Goal: Information Seeking & Learning: Understand process/instructions

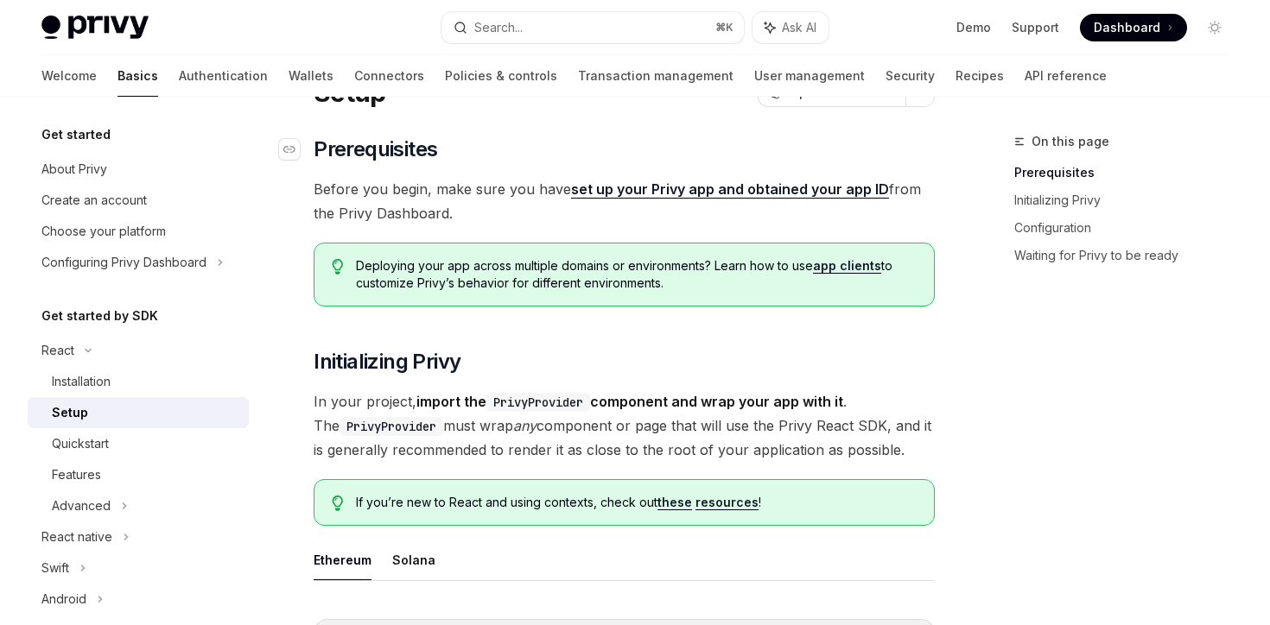
scroll to position [85, 0]
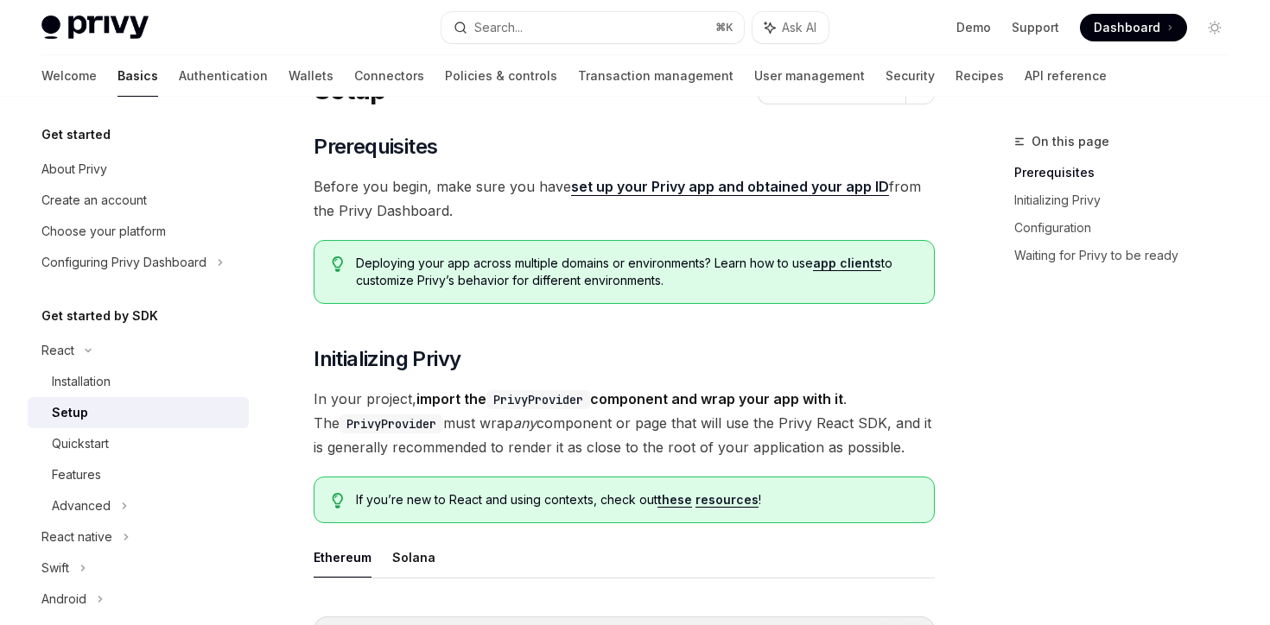
click at [704, 187] on link "set up your Privy app and obtained your app ID" at bounding box center [730, 187] width 318 height 18
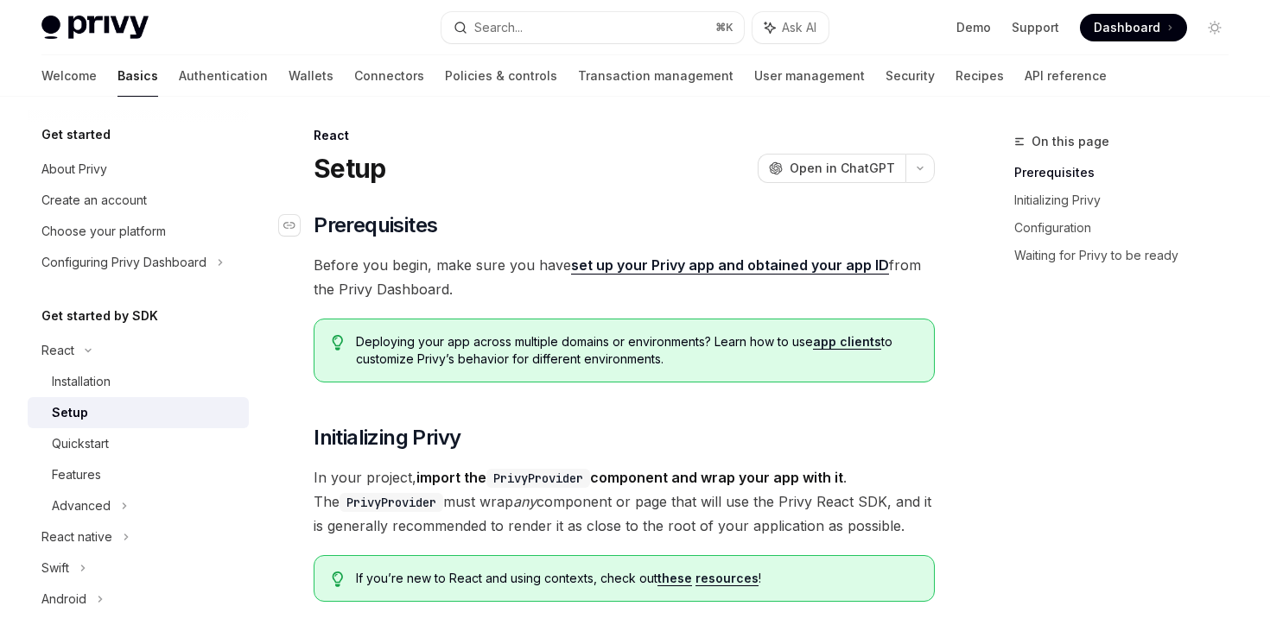
scroll to position [0, 0]
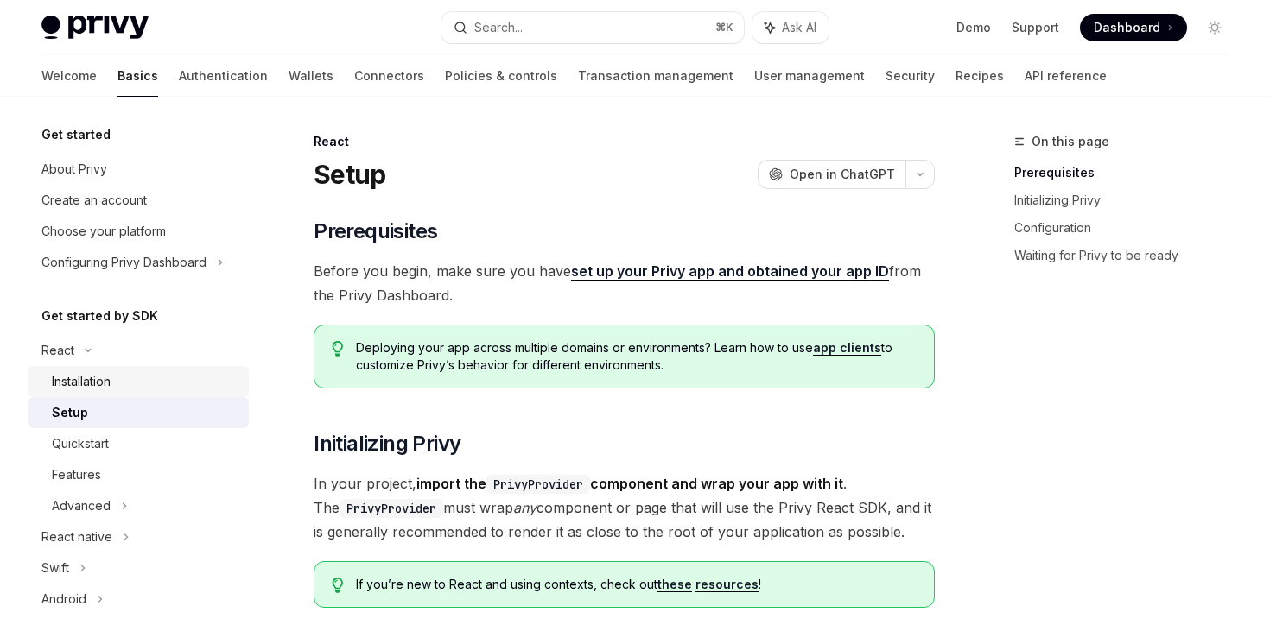
click at [178, 378] on div "Installation" at bounding box center [145, 381] width 187 height 21
type textarea "*"
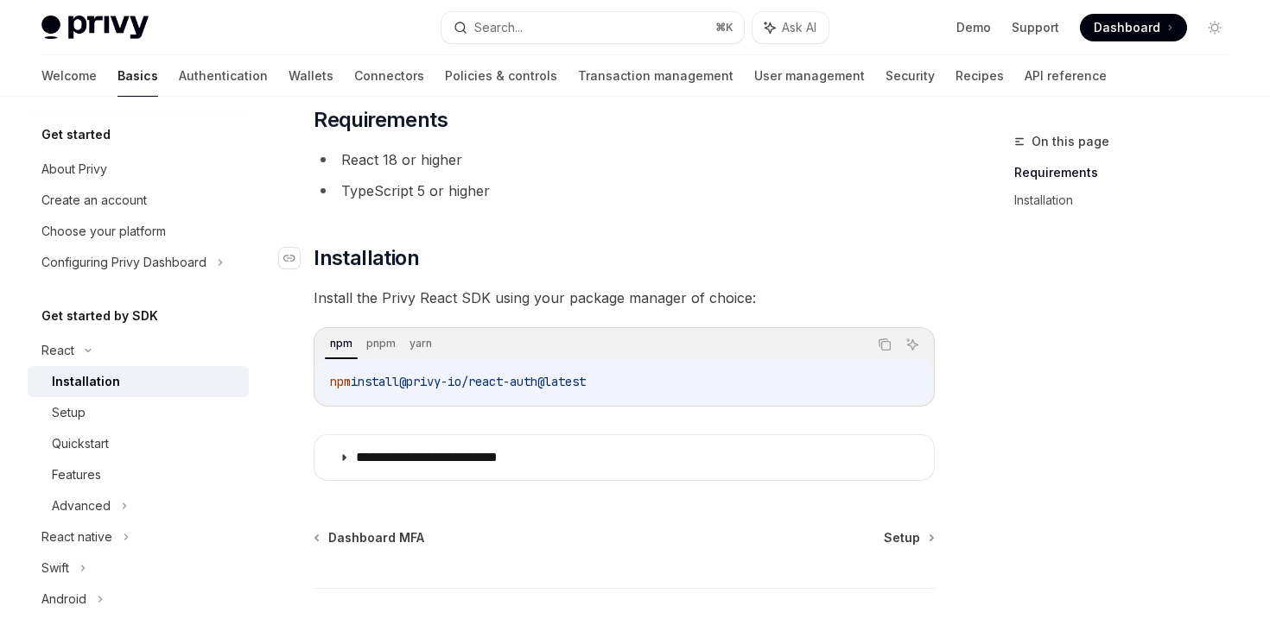
scroll to position [132, 0]
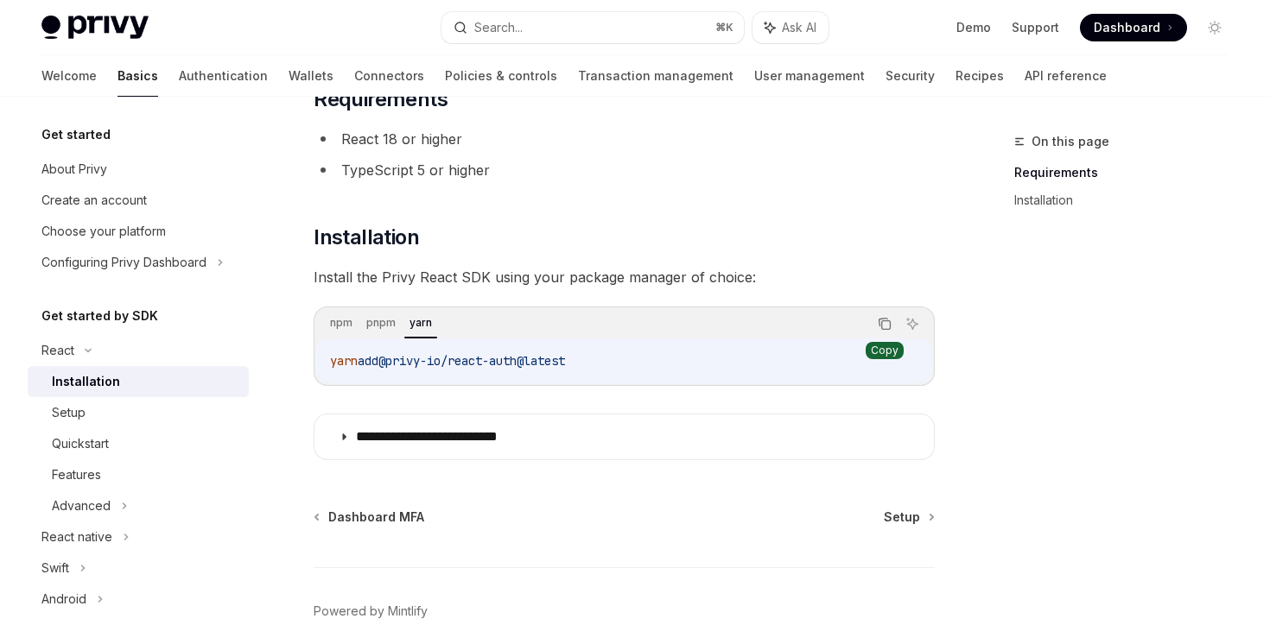
click at [891, 324] on icon "Copy the contents from the code block" at bounding box center [885, 324] width 14 height 14
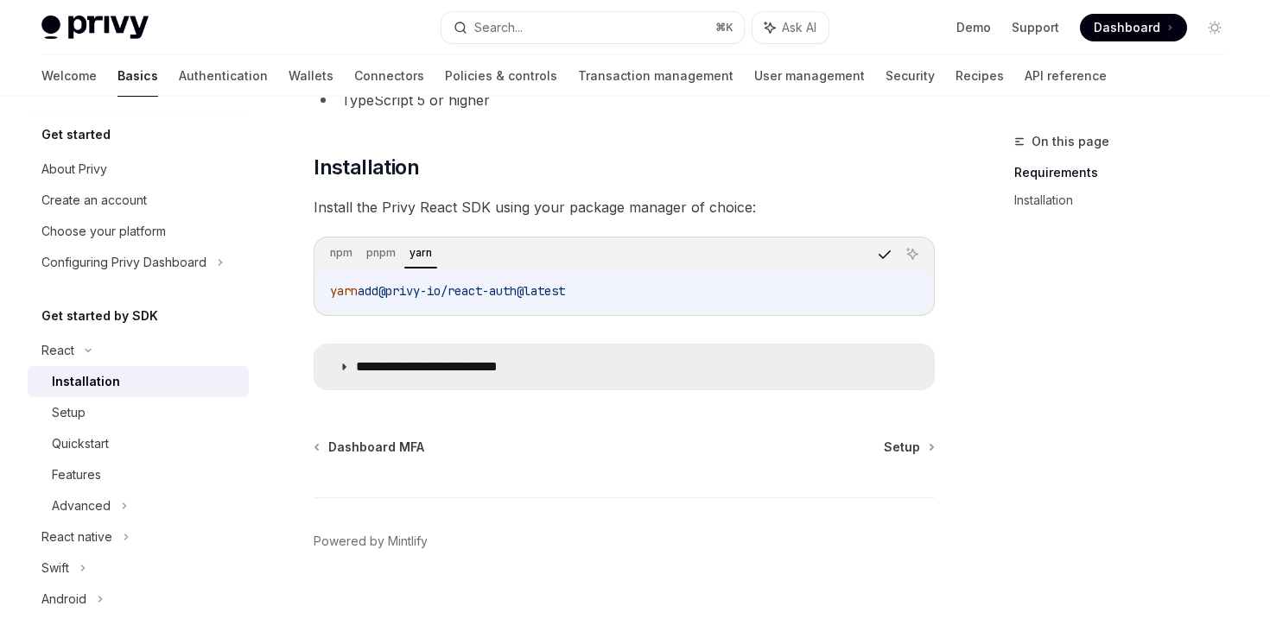
click at [716, 387] on summary "**********" at bounding box center [623, 367] width 619 height 45
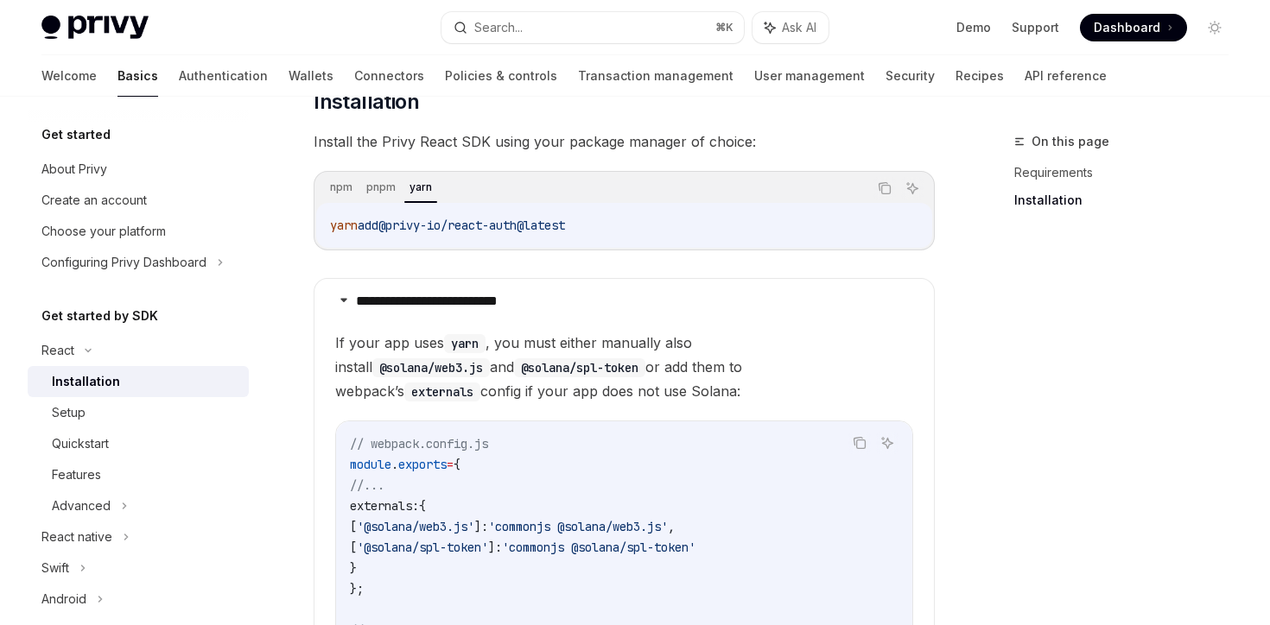
scroll to position [220, 0]
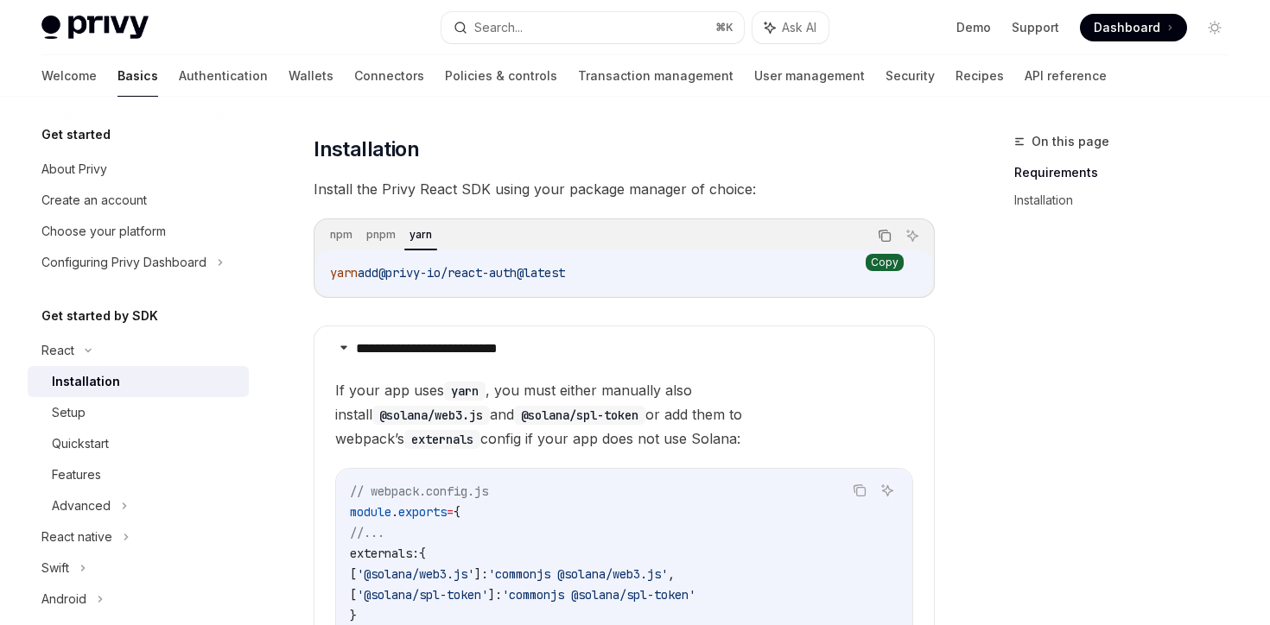
click at [886, 233] on icon "Copy the contents from the code block" at bounding box center [885, 236] width 14 height 14
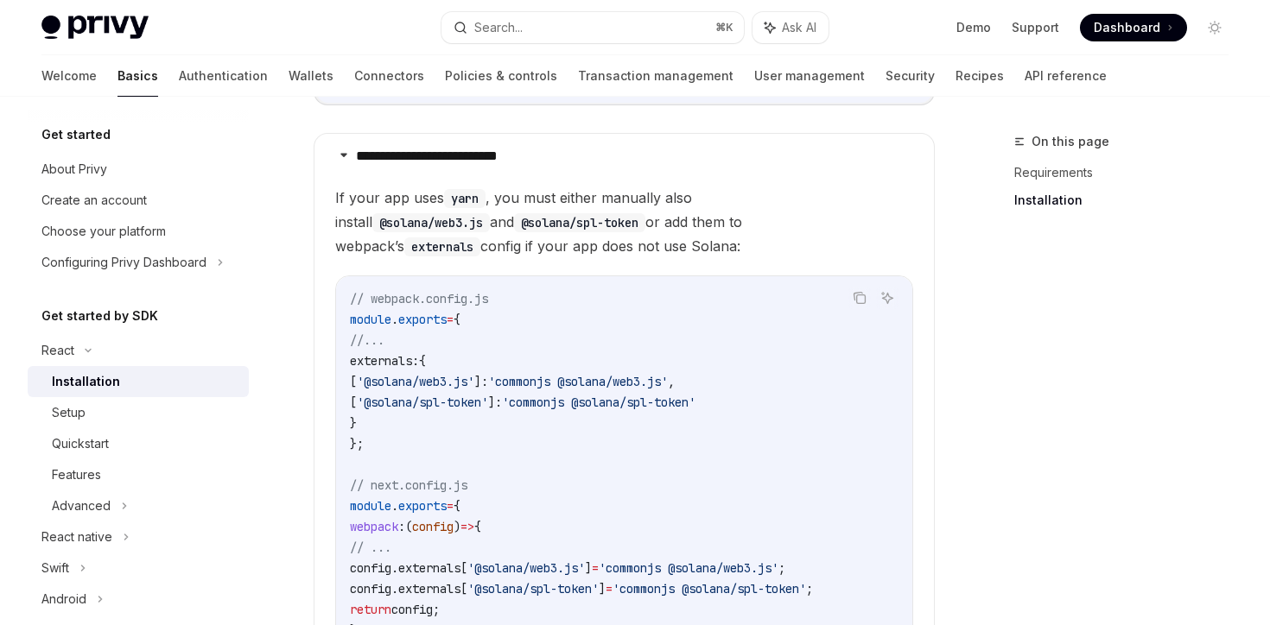
scroll to position [409, 0]
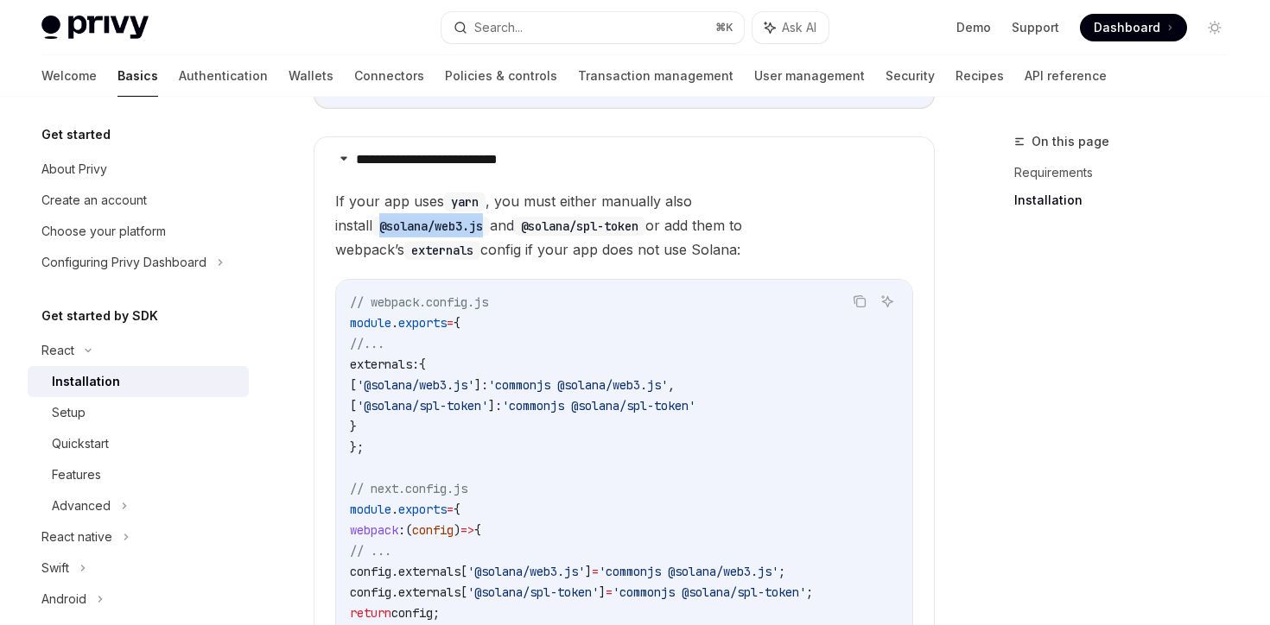
drag, startPoint x: 741, startPoint y: 203, endPoint x: 847, endPoint y: 199, distance: 106.3
click at [490, 217] on code "@solana/web3.js" at bounding box center [430, 226] width 117 height 19
copy code "@solana/web3.js"
drag, startPoint x: 341, startPoint y: 232, endPoint x: 467, endPoint y: 227, distance: 126.2
click at [514, 227] on code "@solana/spl-token" at bounding box center [579, 226] width 131 height 19
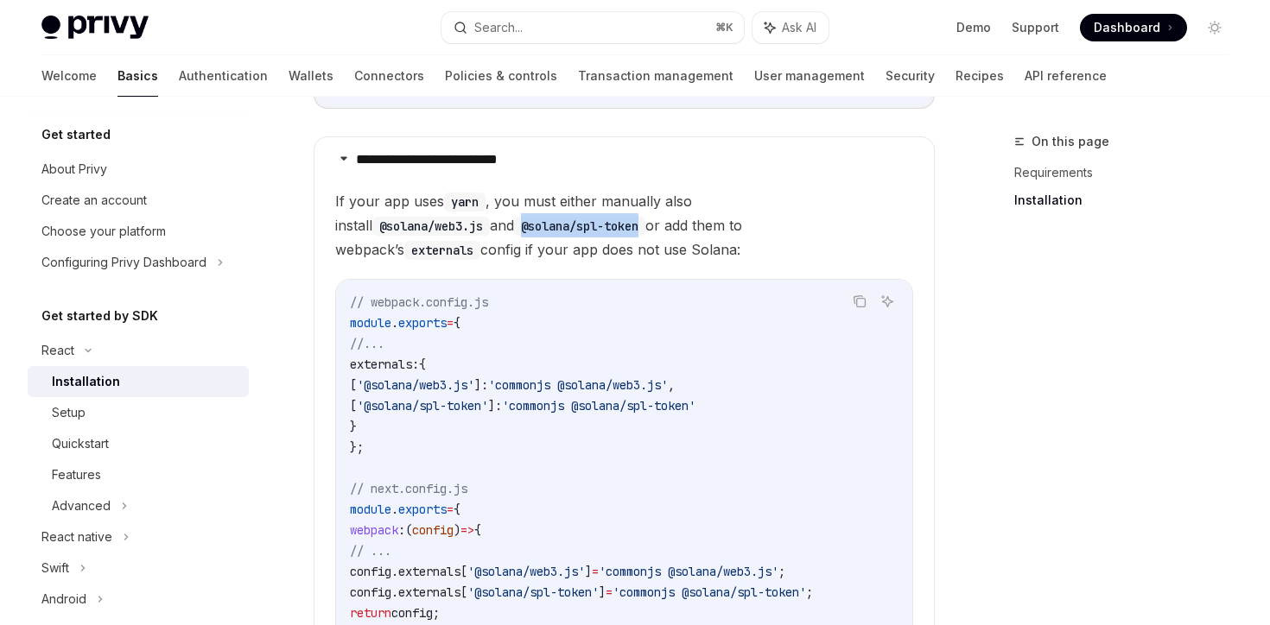
copy code "@solana/spl-token"
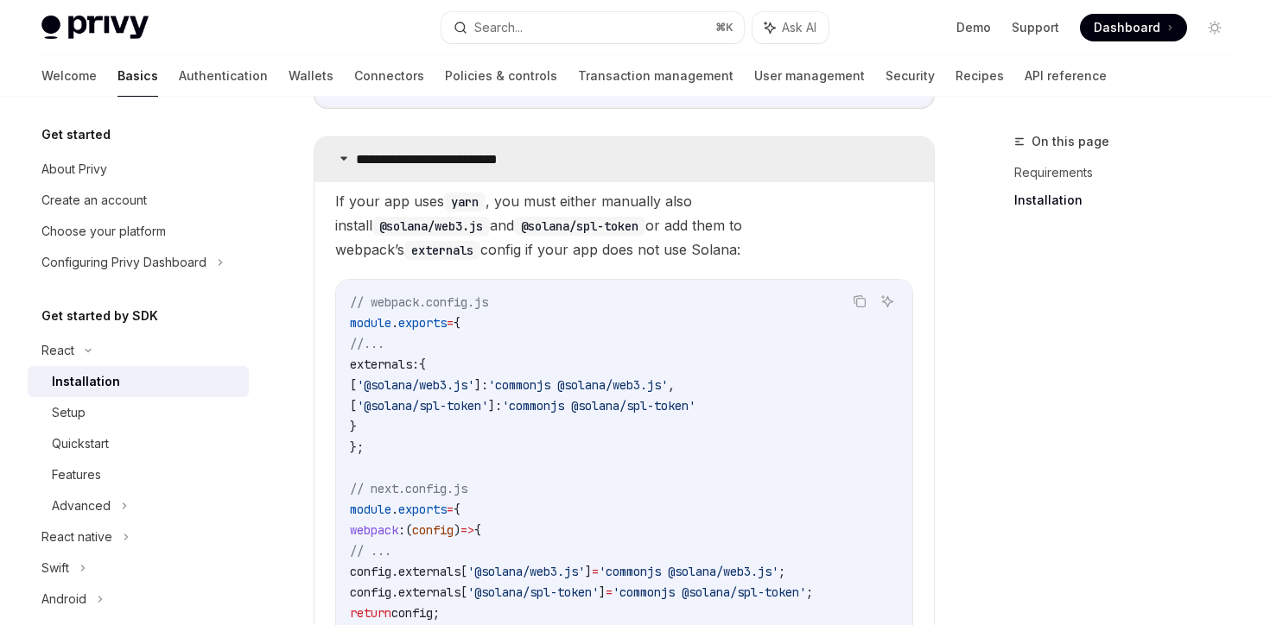
click at [852, 151] on summary "**********" at bounding box center [623, 159] width 619 height 45
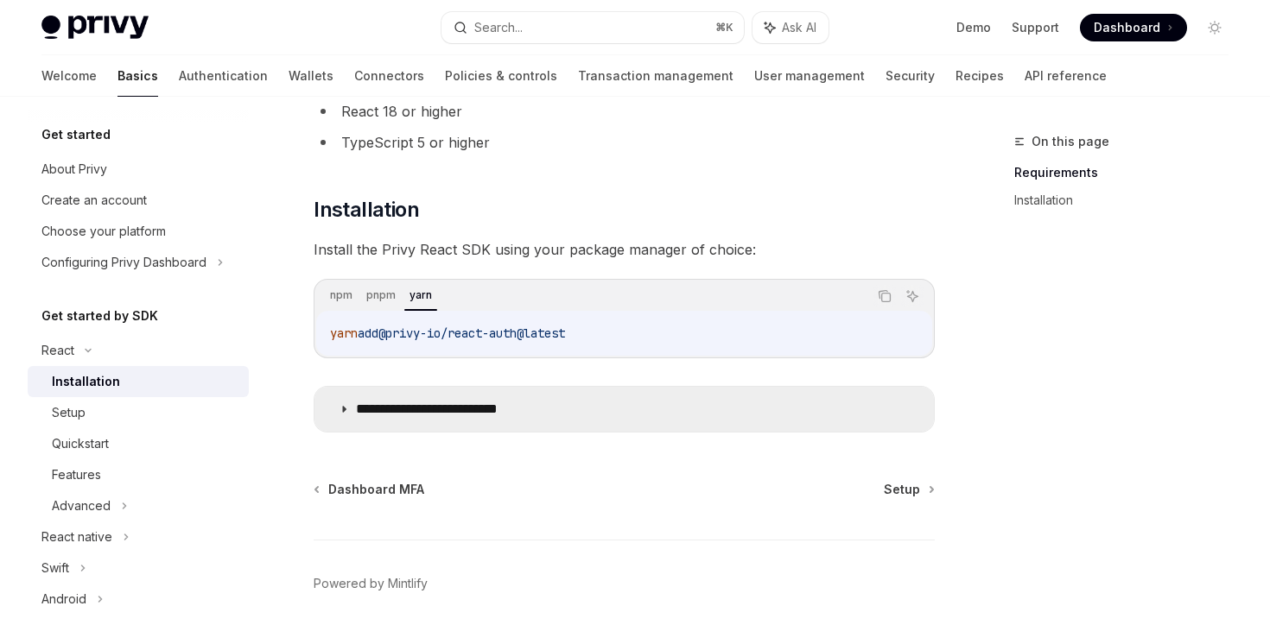
scroll to position [104, 0]
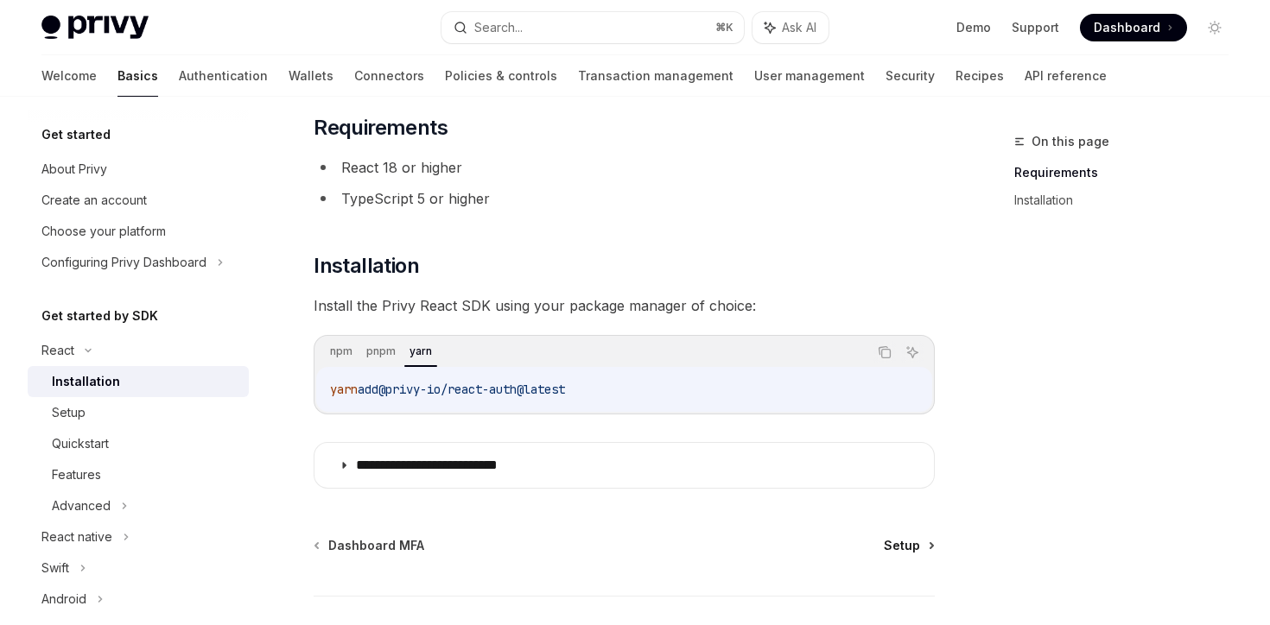
click at [898, 544] on span "Setup" at bounding box center [902, 545] width 36 height 17
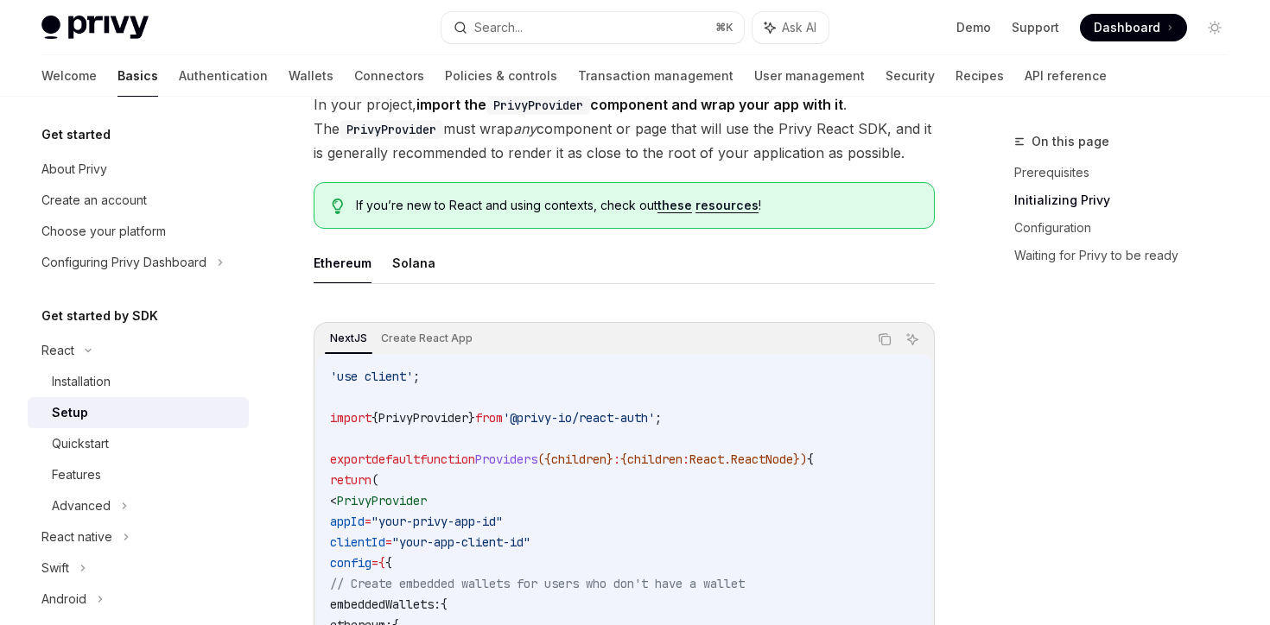
scroll to position [393, 0]
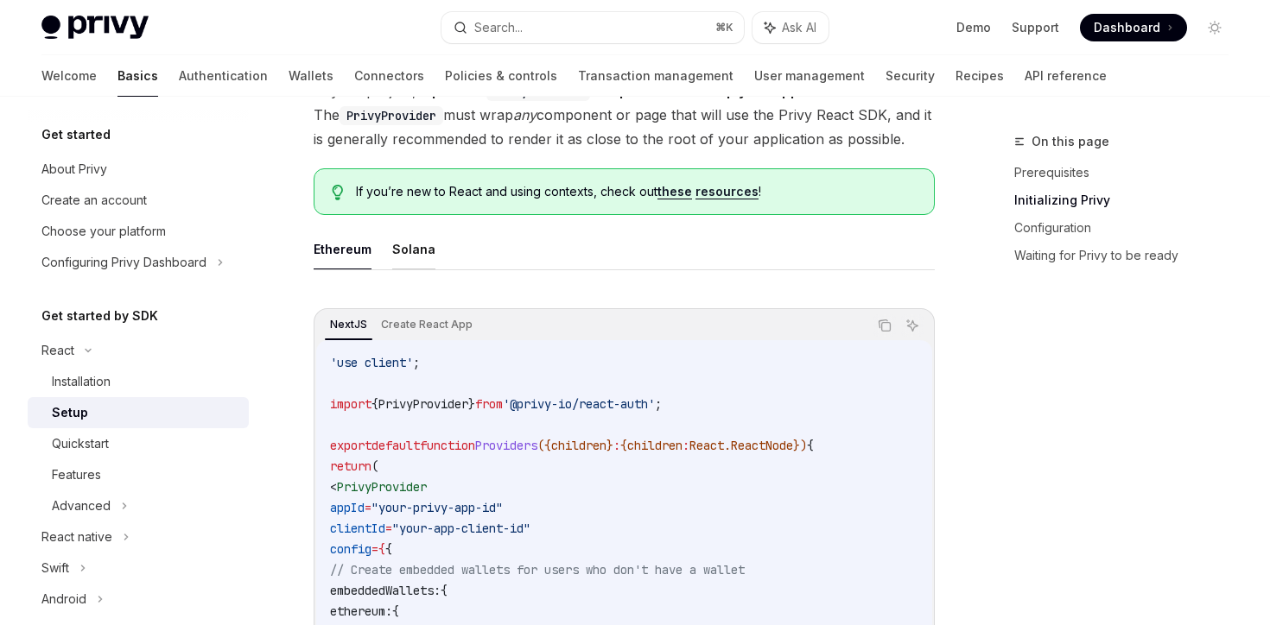
click at [409, 236] on button "Solana" at bounding box center [413, 249] width 43 height 41
click at [415, 257] on button "Solana" at bounding box center [413, 249] width 43 height 41
type textarea "*"
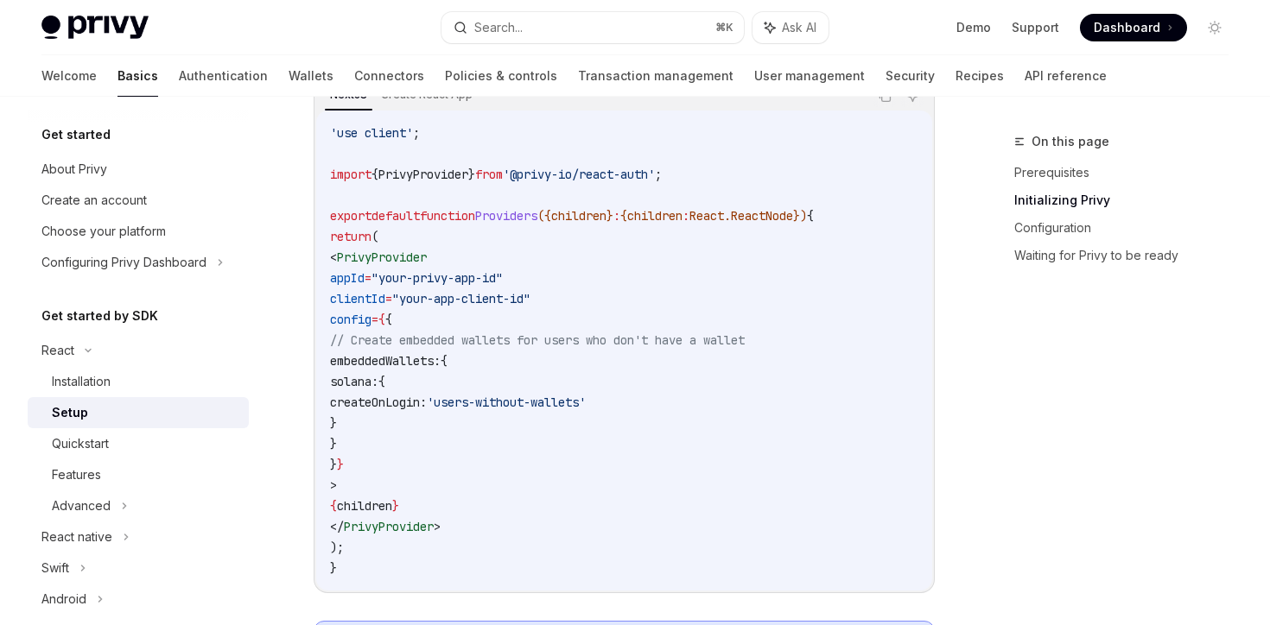
scroll to position [625, 0]
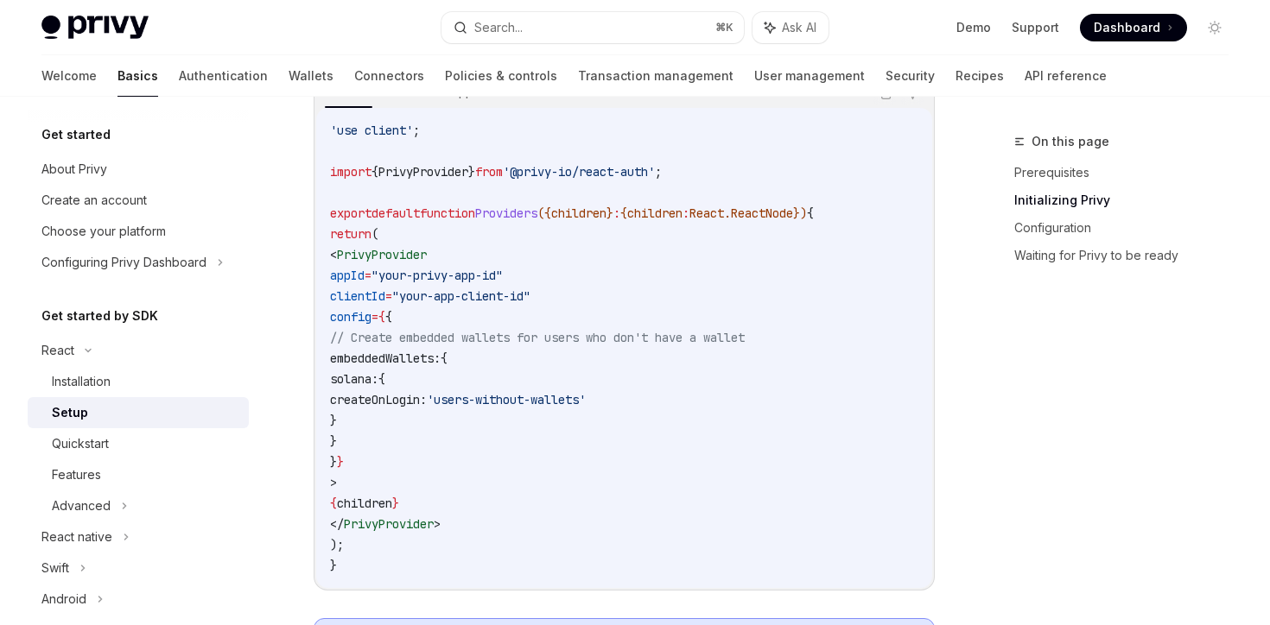
click at [362, 170] on span "import" at bounding box center [350, 172] width 41 height 16
drag, startPoint x: 362, startPoint y: 170, endPoint x: 700, endPoint y: 174, distance: 337.8
click at [662, 174] on span "import { PrivyProvider } from '@privy-io/react-auth' ;" at bounding box center [496, 172] width 332 height 16
copy code "import { PrivyProvider } from '@privy-io/react-auth' ;"
click at [337, 256] on span "<" at bounding box center [333, 255] width 7 height 16
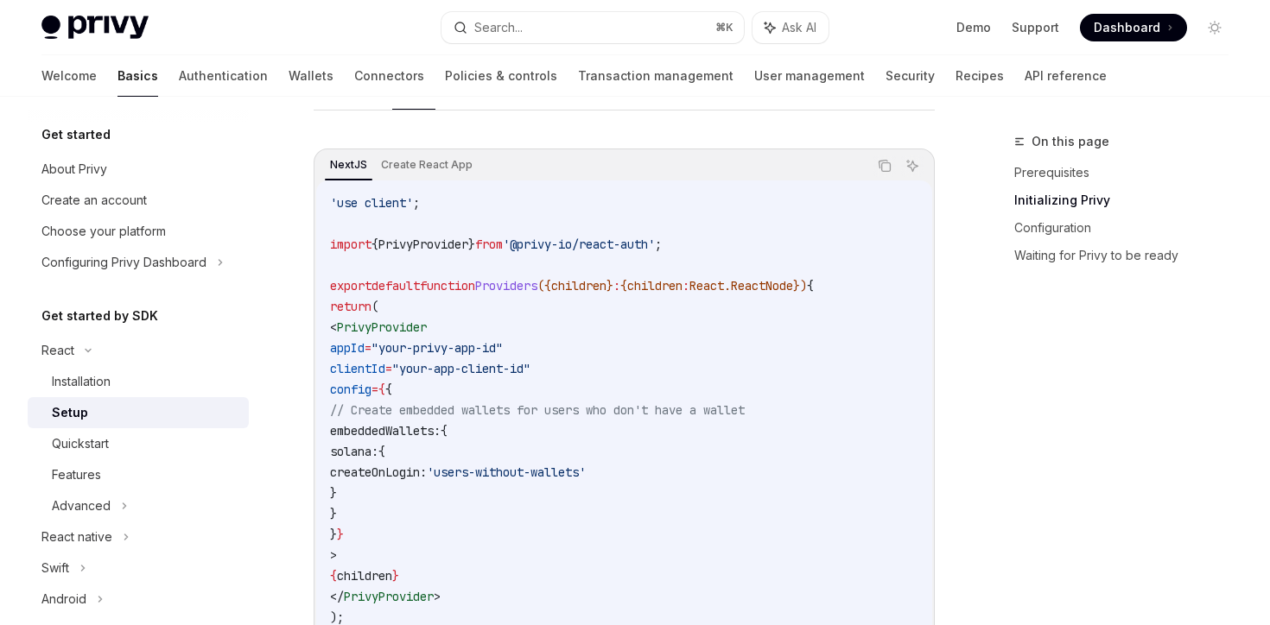
scroll to position [567, 0]
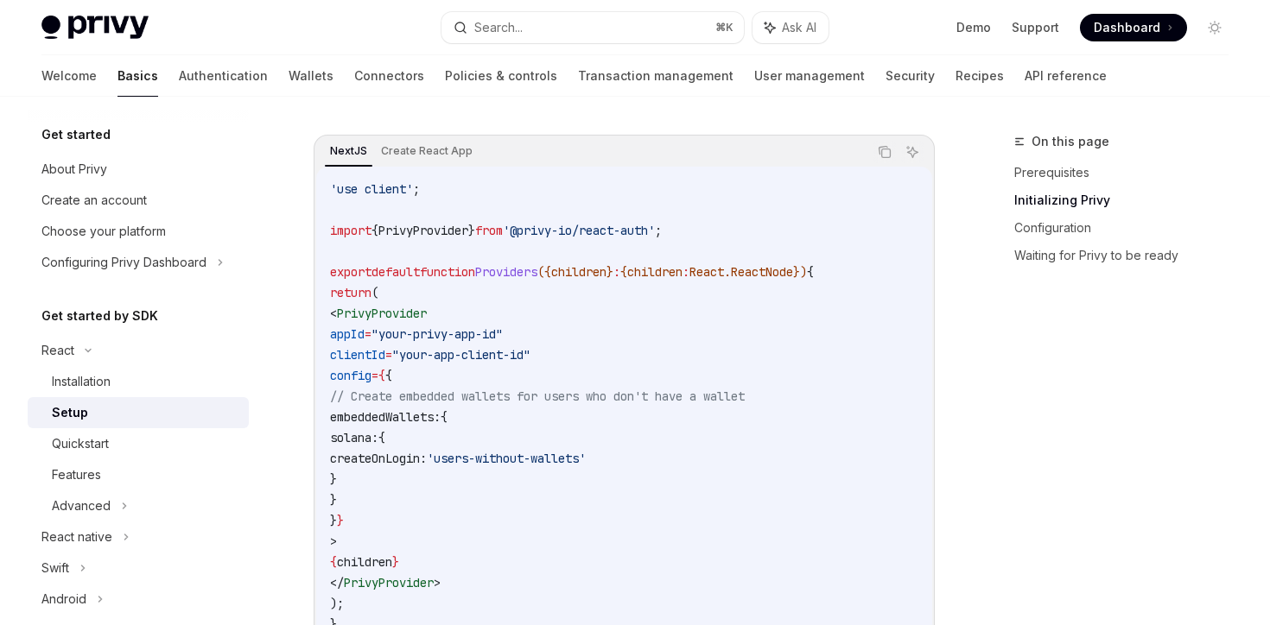
click at [451, 356] on span ""your-app-client-id"" at bounding box center [461, 355] width 138 height 16
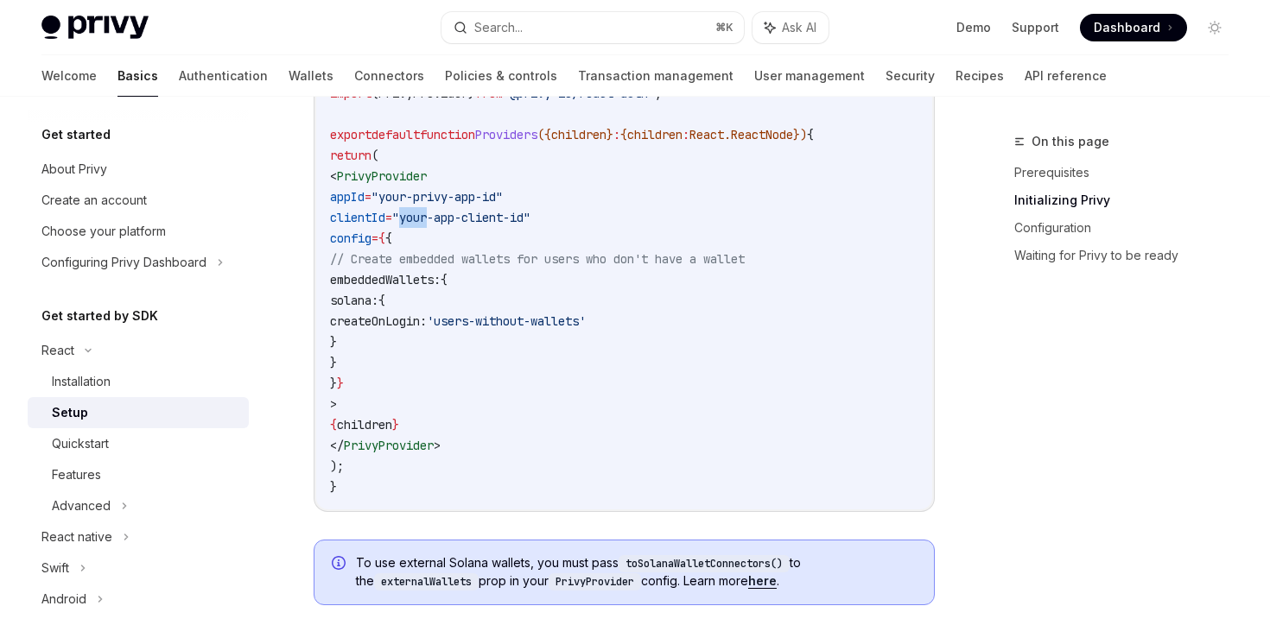
scroll to position [734, 0]
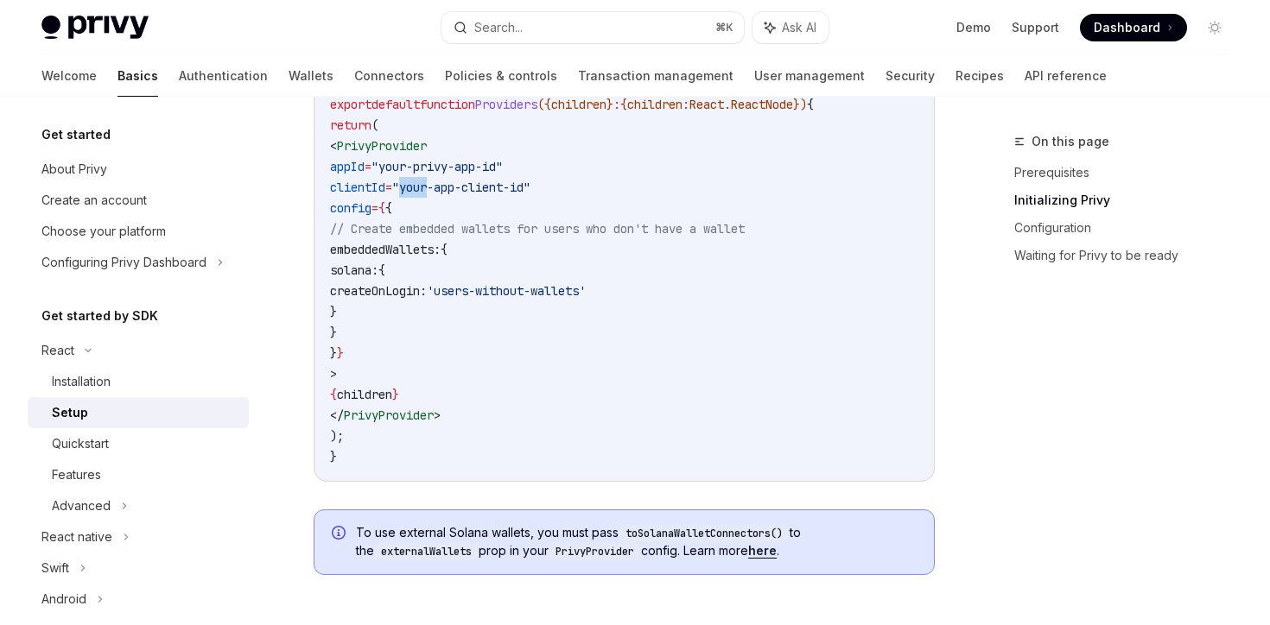
click at [772, 554] on link "here" at bounding box center [762, 551] width 29 height 16
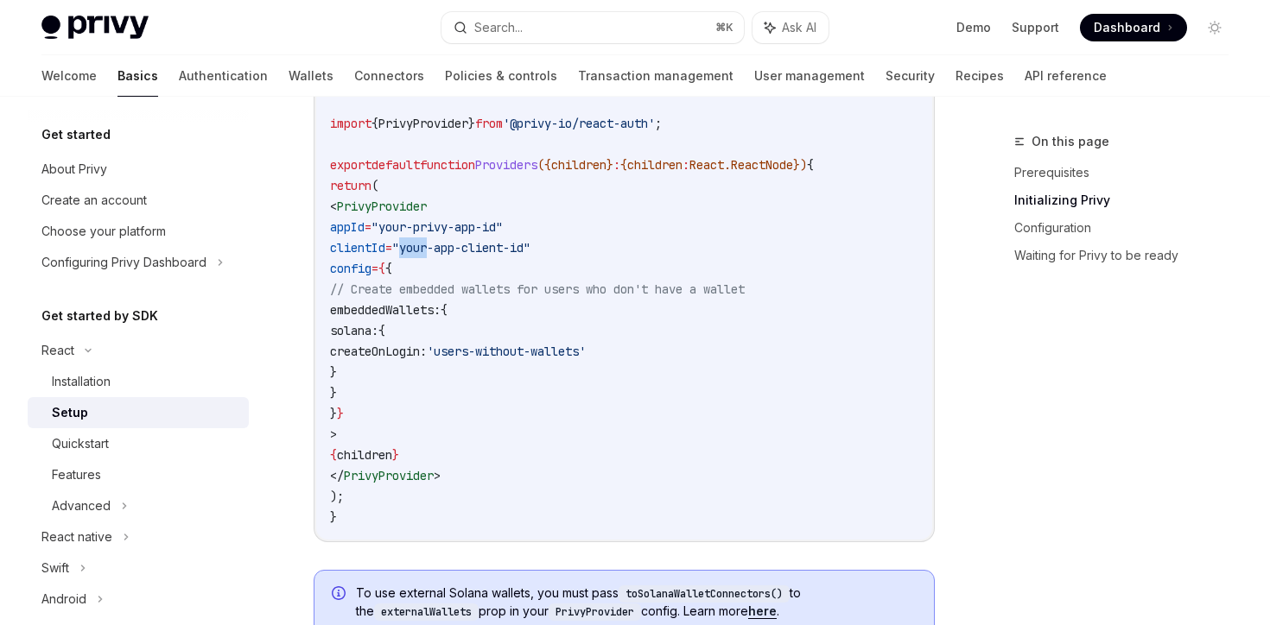
scroll to position [669, 0]
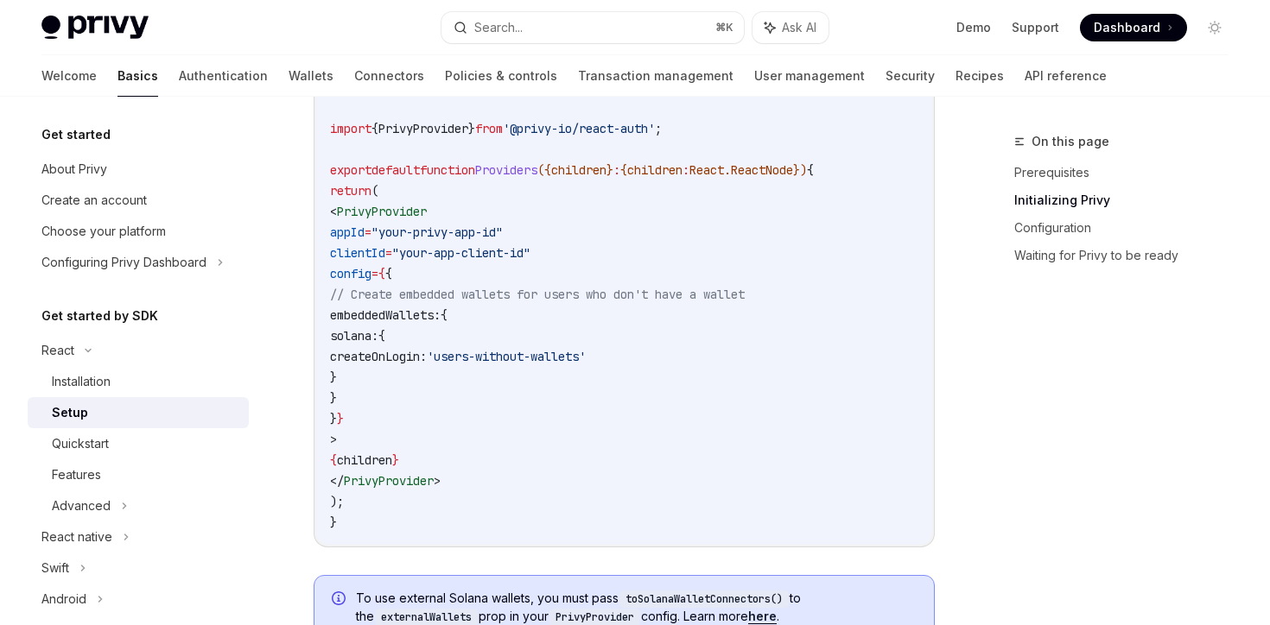
click at [378, 333] on span "solana:" at bounding box center [354, 336] width 48 height 16
drag, startPoint x: 421, startPoint y: 333, endPoint x: 421, endPoint y: 376, distance: 43.2
click at [421, 376] on code "'use client' ; import { PrivyProvider } from '@privy-io/react-auth' ; export de…" at bounding box center [624, 305] width 588 height 456
copy code "solana: { createOnLogin: 'users-without-wallets' }"
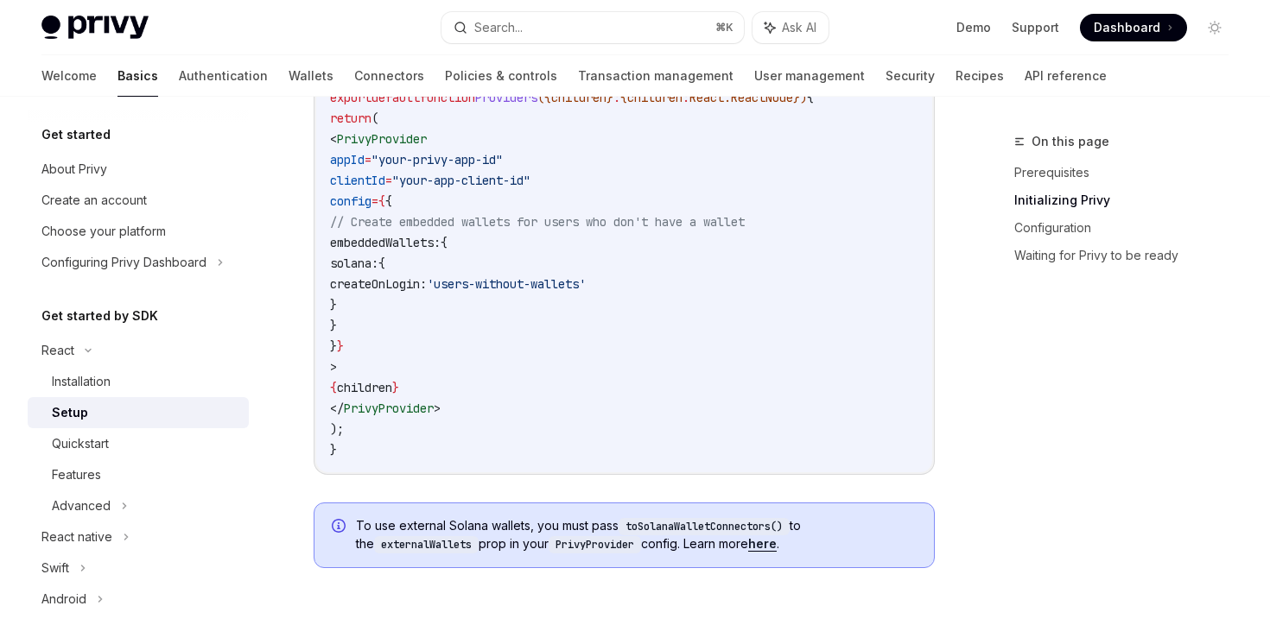
click at [549, 384] on code "'use client' ; import { PrivyProvider } from '@privy-io/react-auth' ; export de…" at bounding box center [624, 232] width 588 height 456
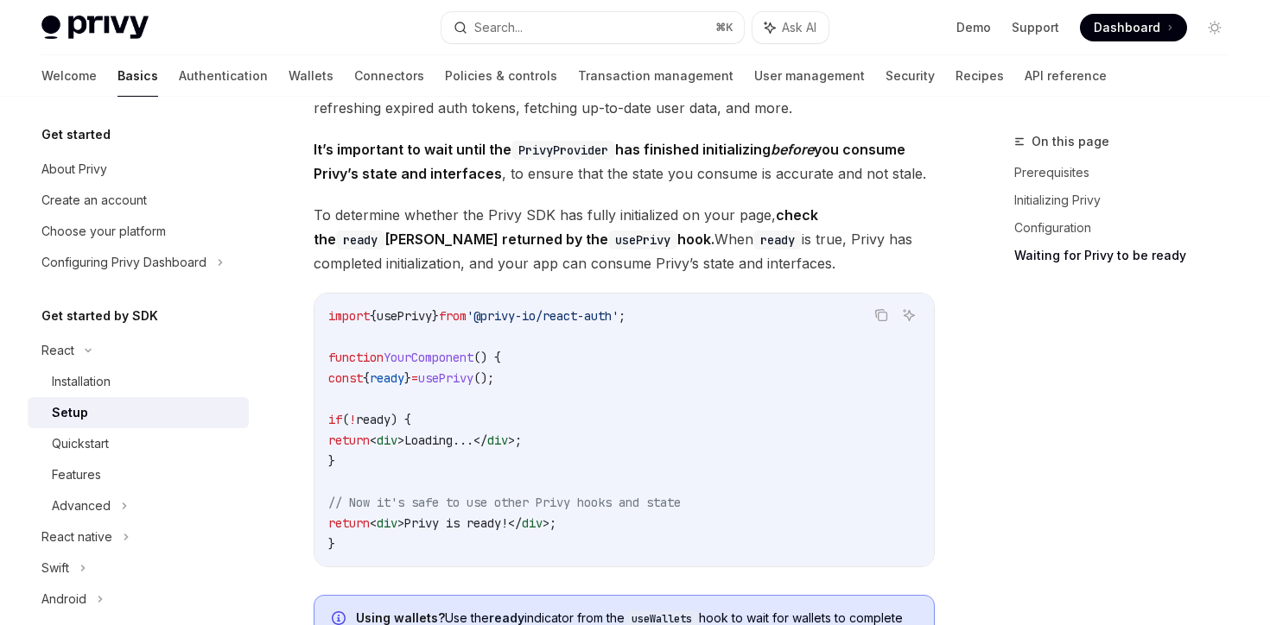
scroll to position [1827, 0]
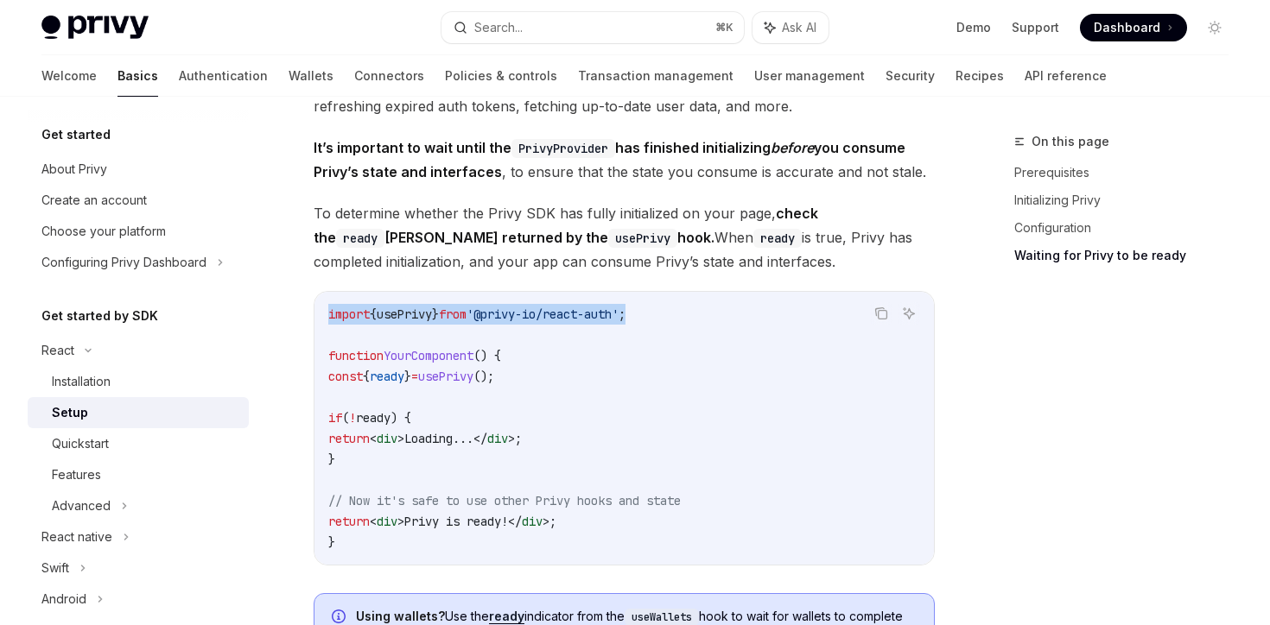
drag, startPoint x: 670, startPoint y: 308, endPoint x: 298, endPoint y: 314, distance: 371.5
copy span "import { usePrivy } from '@privy-io/react-auth' ;"
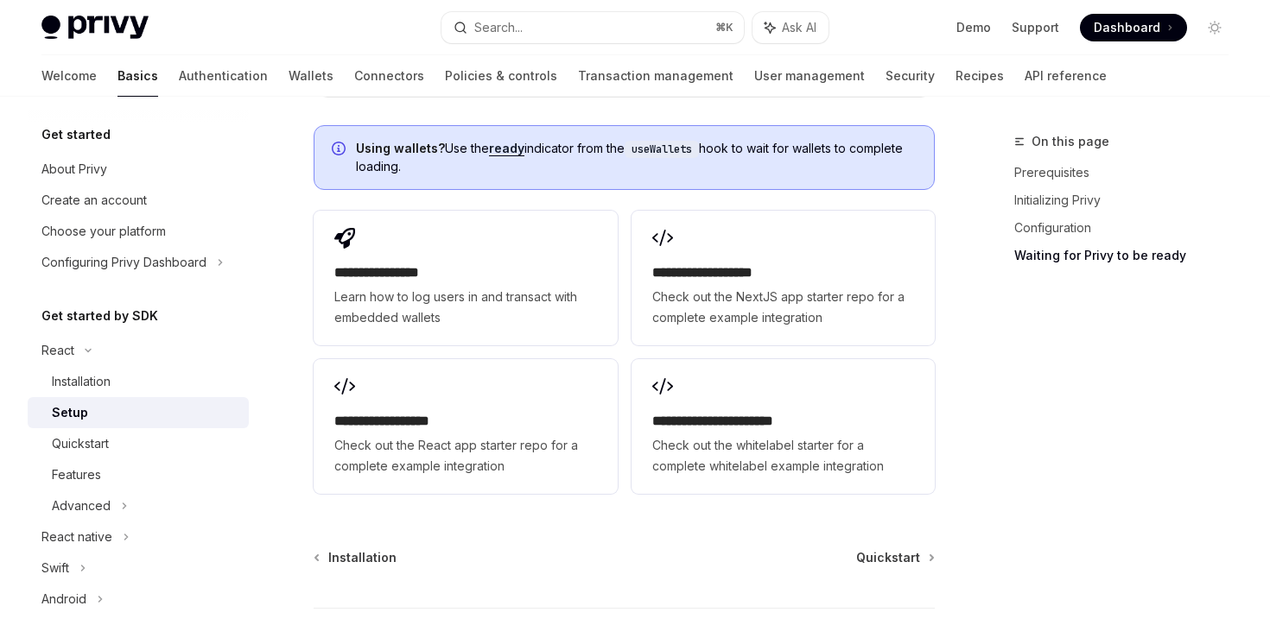
scroll to position [2304, 0]
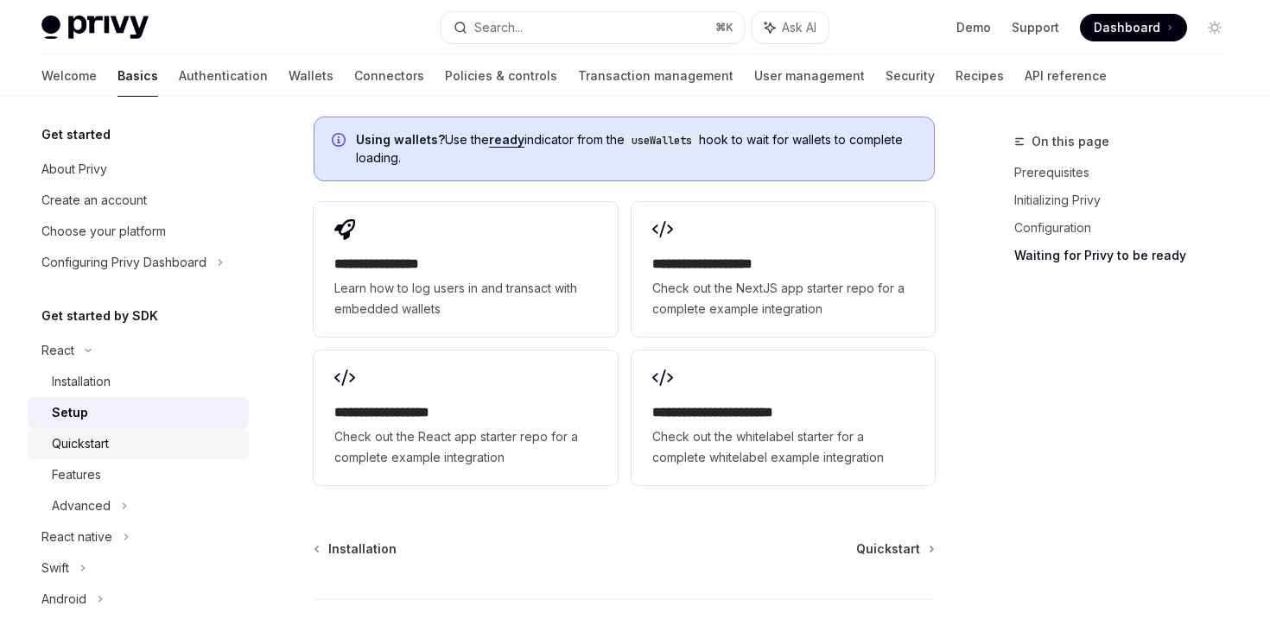
click at [172, 442] on div "Quickstart" at bounding box center [145, 444] width 187 height 21
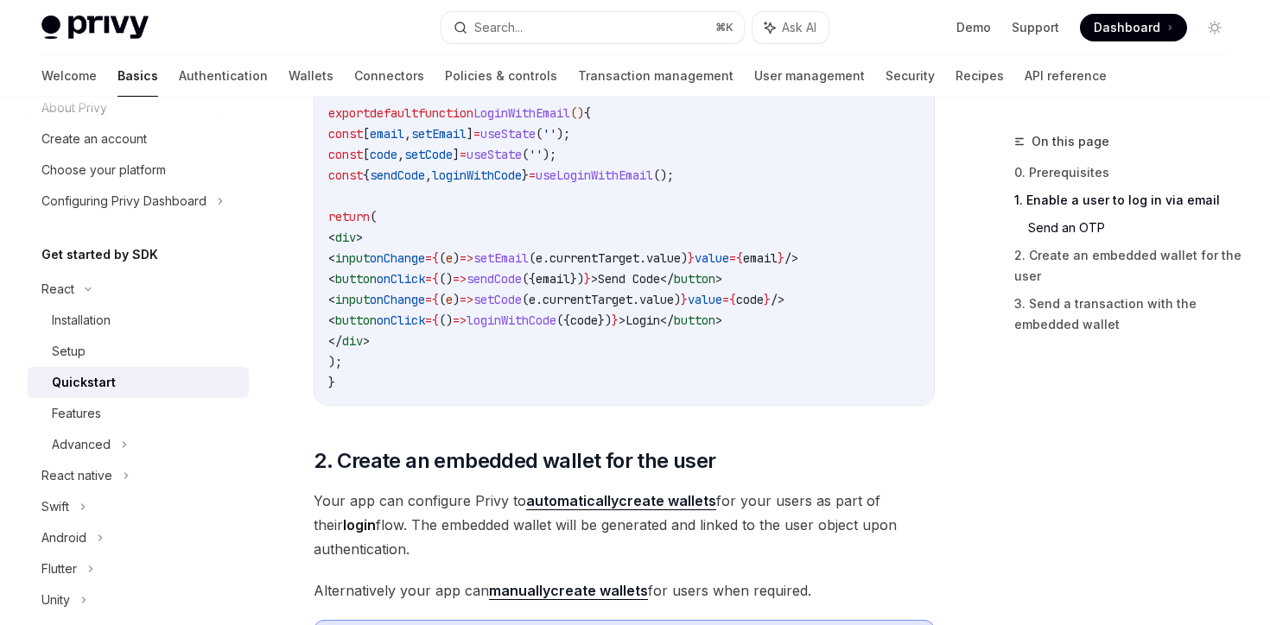
scroll to position [957, 0]
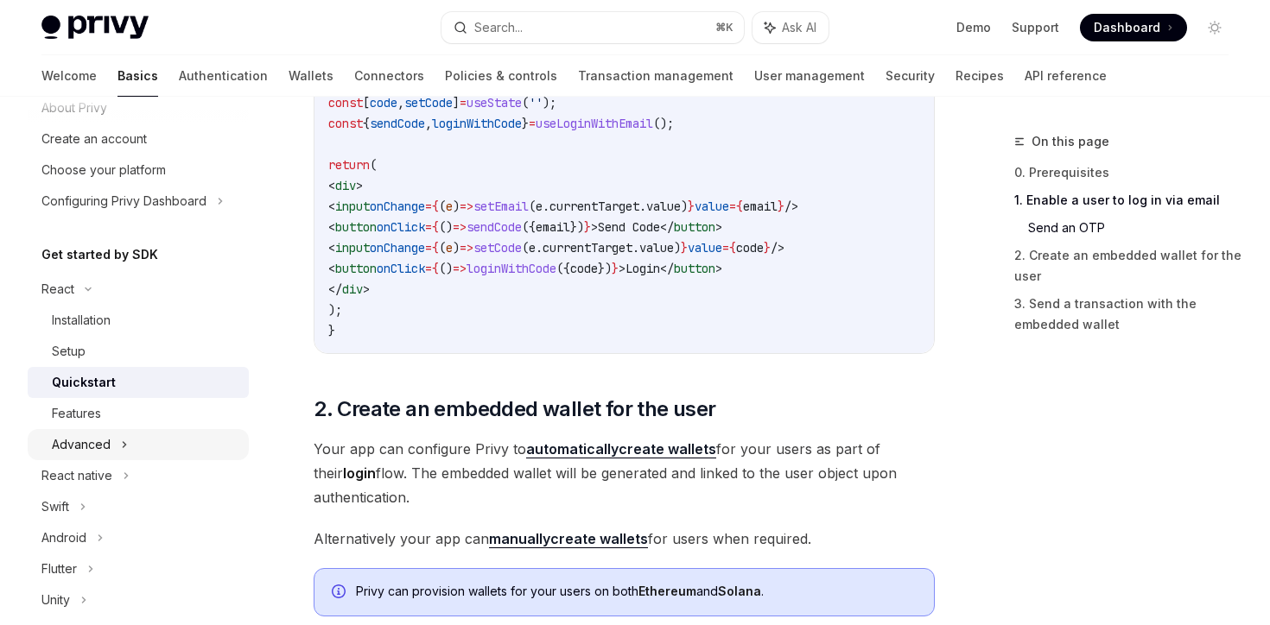
click at [152, 443] on div "Advanced" at bounding box center [138, 444] width 221 height 31
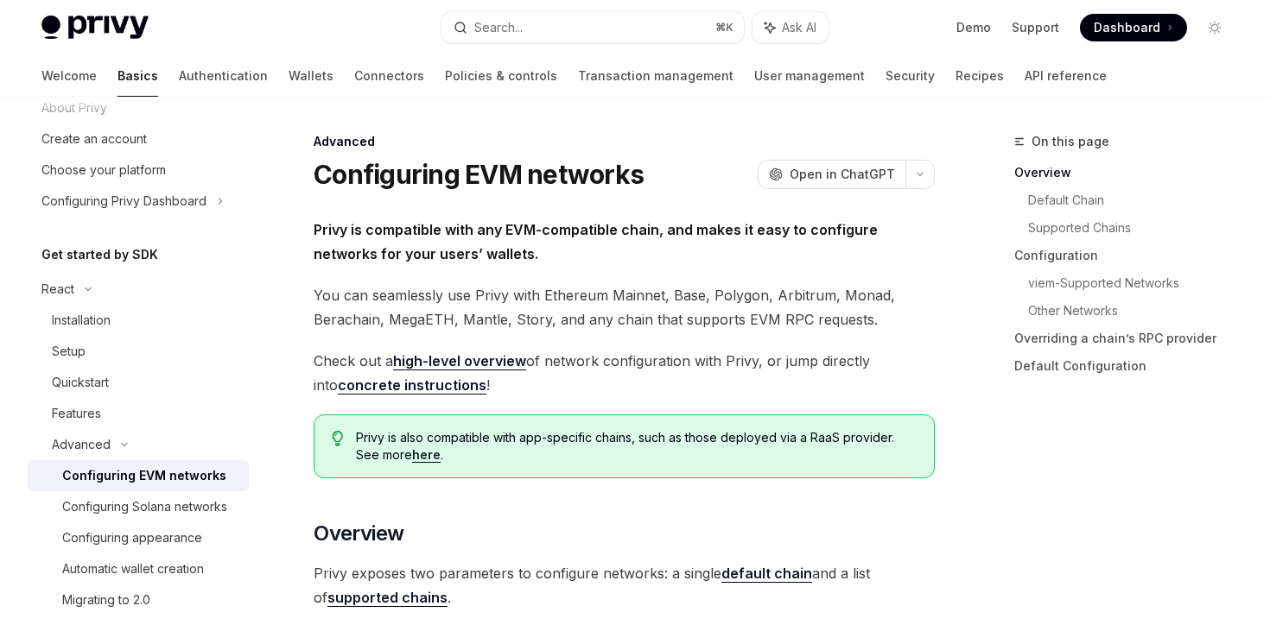
scroll to position [128, 0]
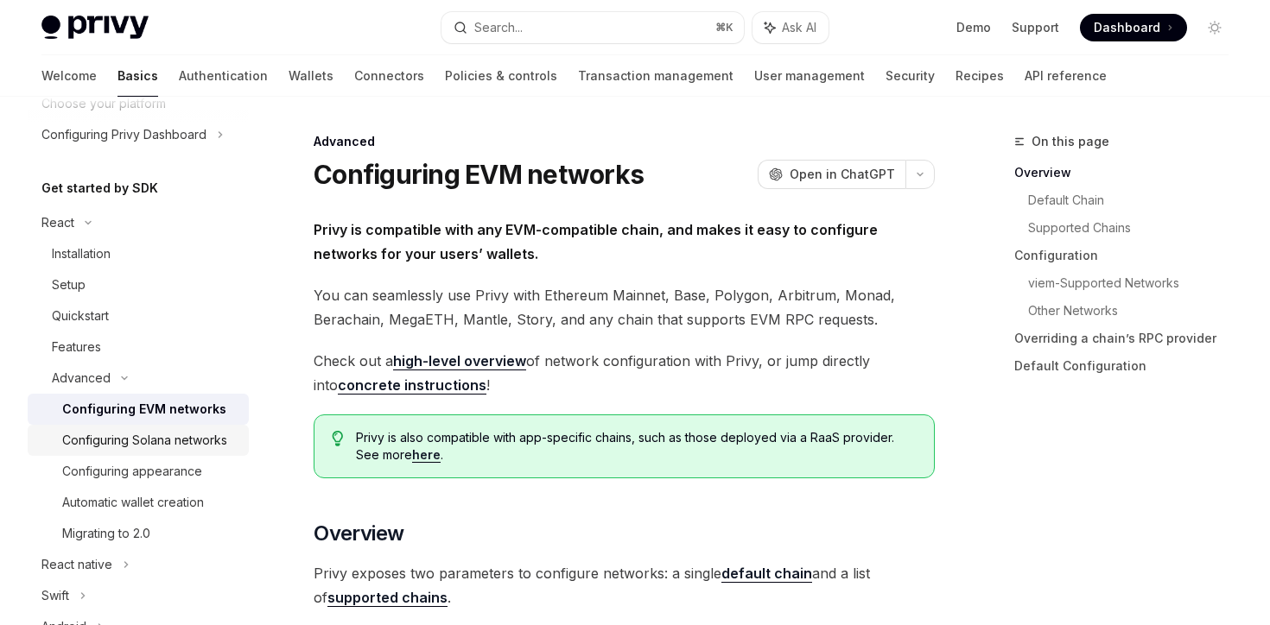
click at [185, 439] on div "Configuring Solana networks" at bounding box center [144, 440] width 165 height 21
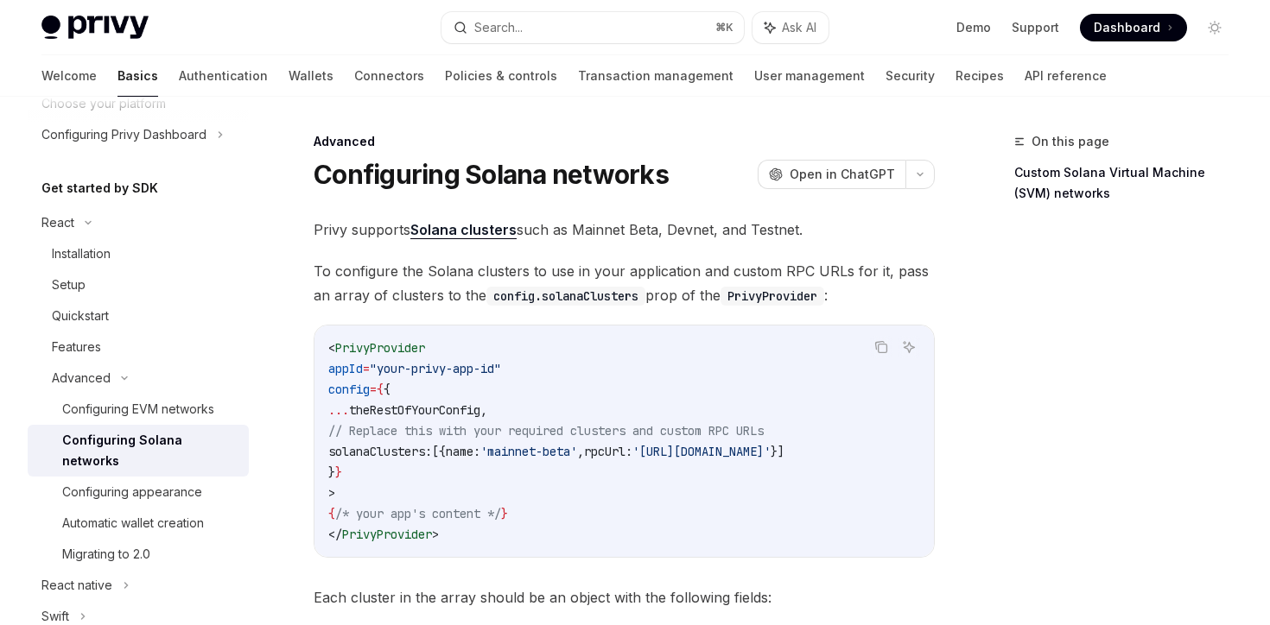
scroll to position [131, 0]
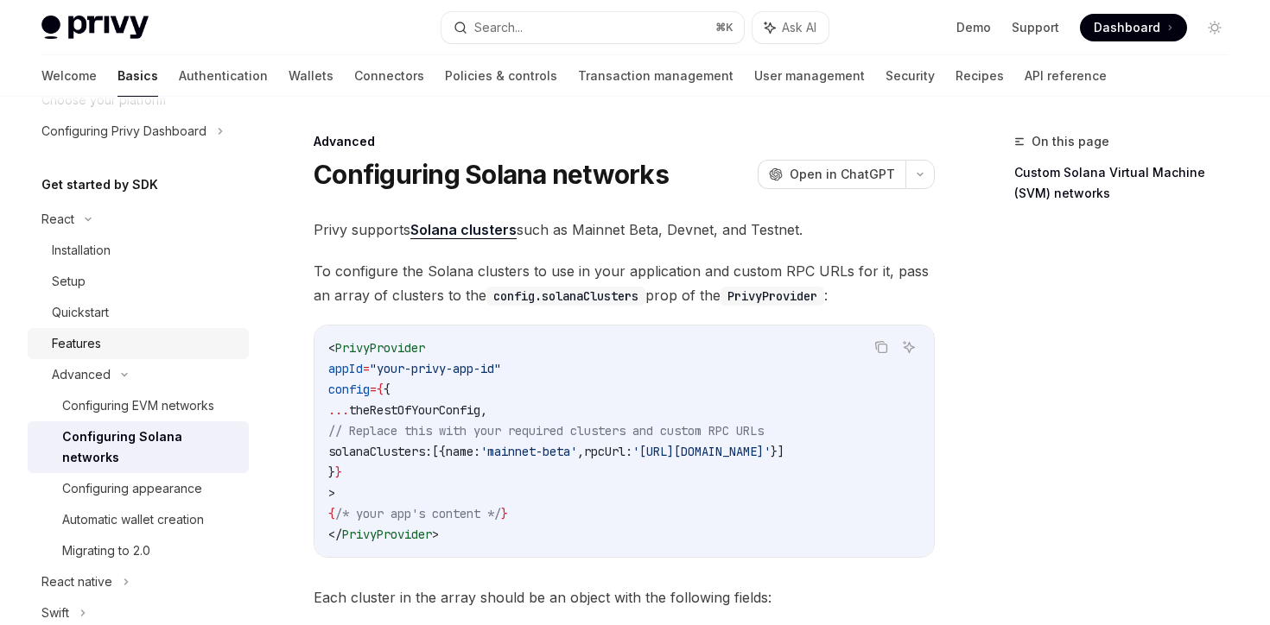
click at [155, 337] on div "Features" at bounding box center [145, 343] width 187 height 21
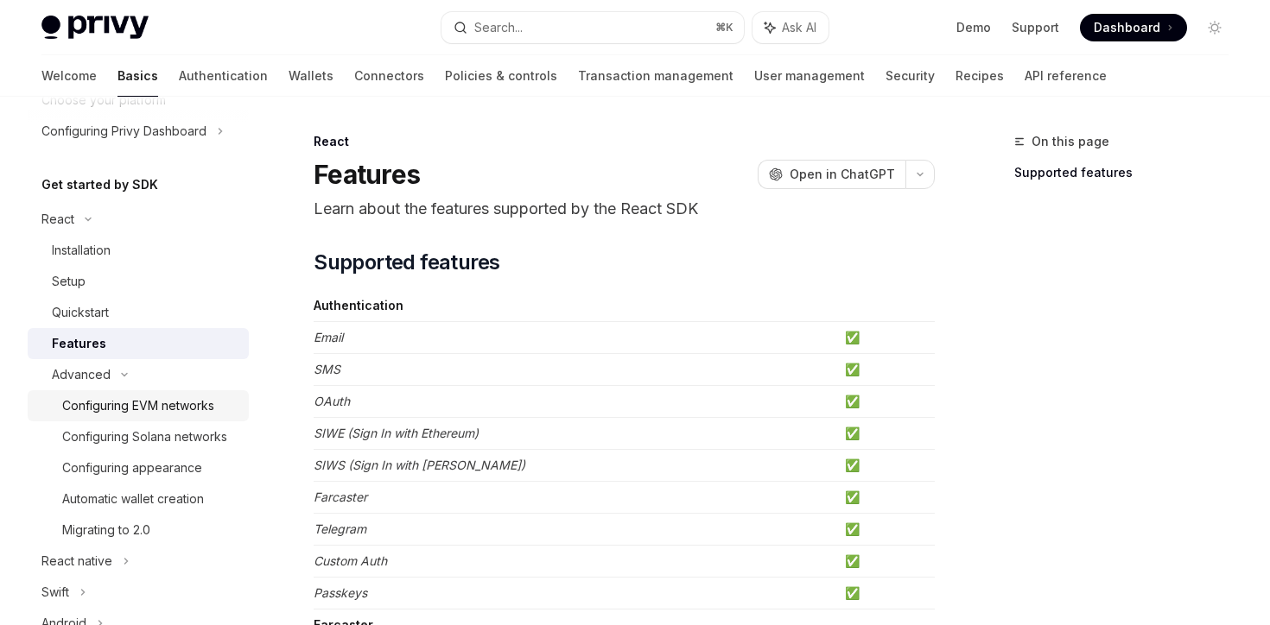
click at [176, 403] on div "Configuring EVM networks" at bounding box center [138, 406] width 152 height 21
click at [176, 450] on link "Configuring Solana networks" at bounding box center [138, 437] width 221 height 31
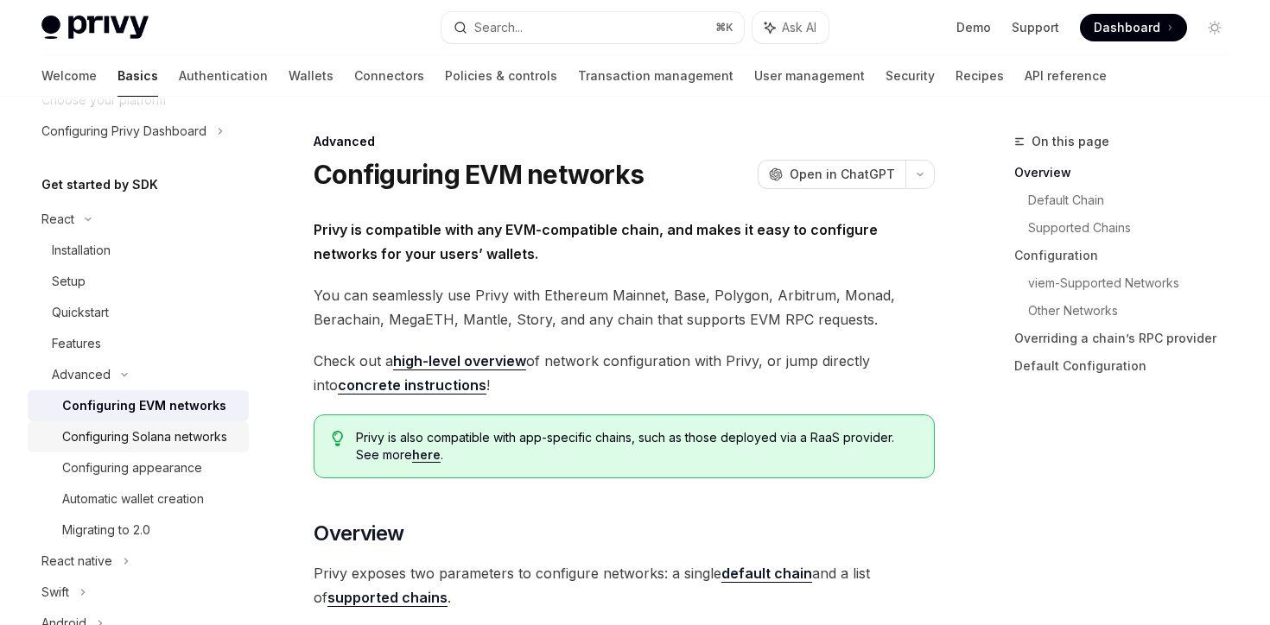
click at [213, 439] on div "Configuring Solana networks" at bounding box center [144, 437] width 165 height 21
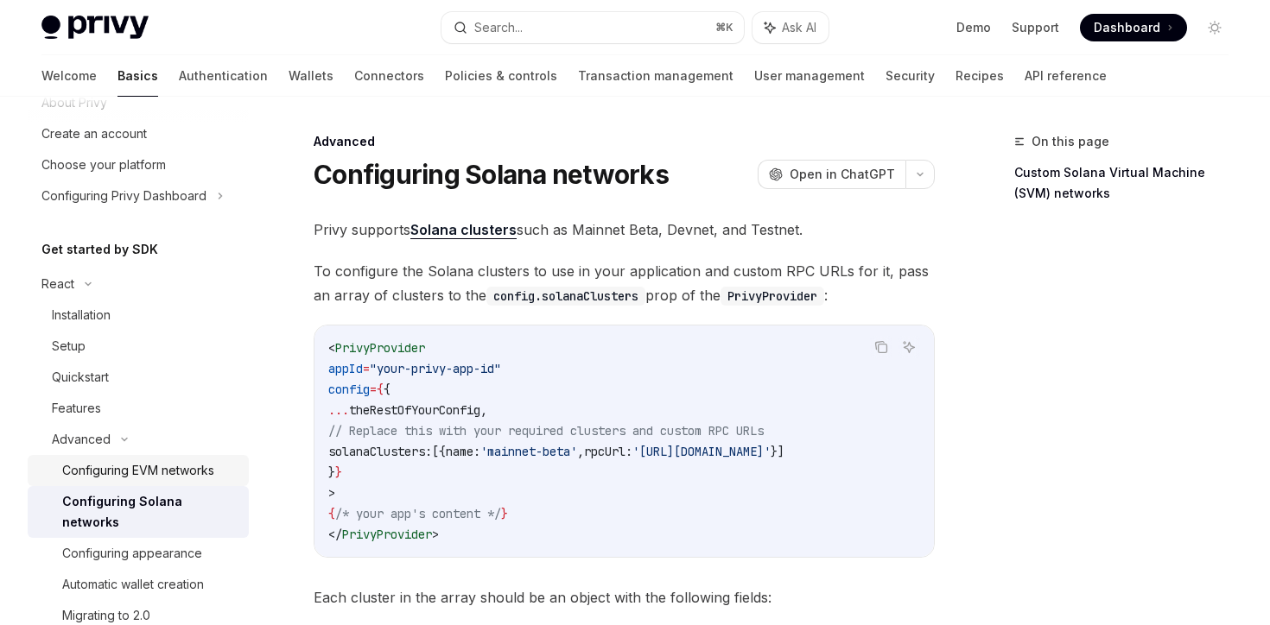
scroll to position [86, 0]
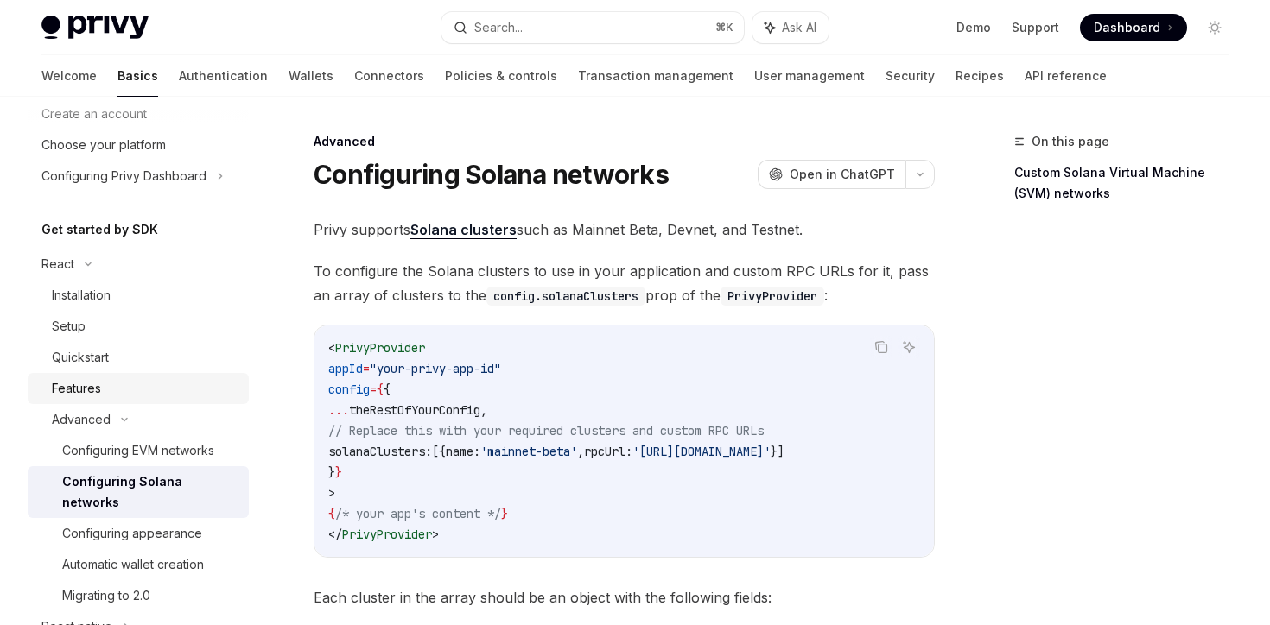
click at [126, 379] on div "Features" at bounding box center [145, 388] width 187 height 21
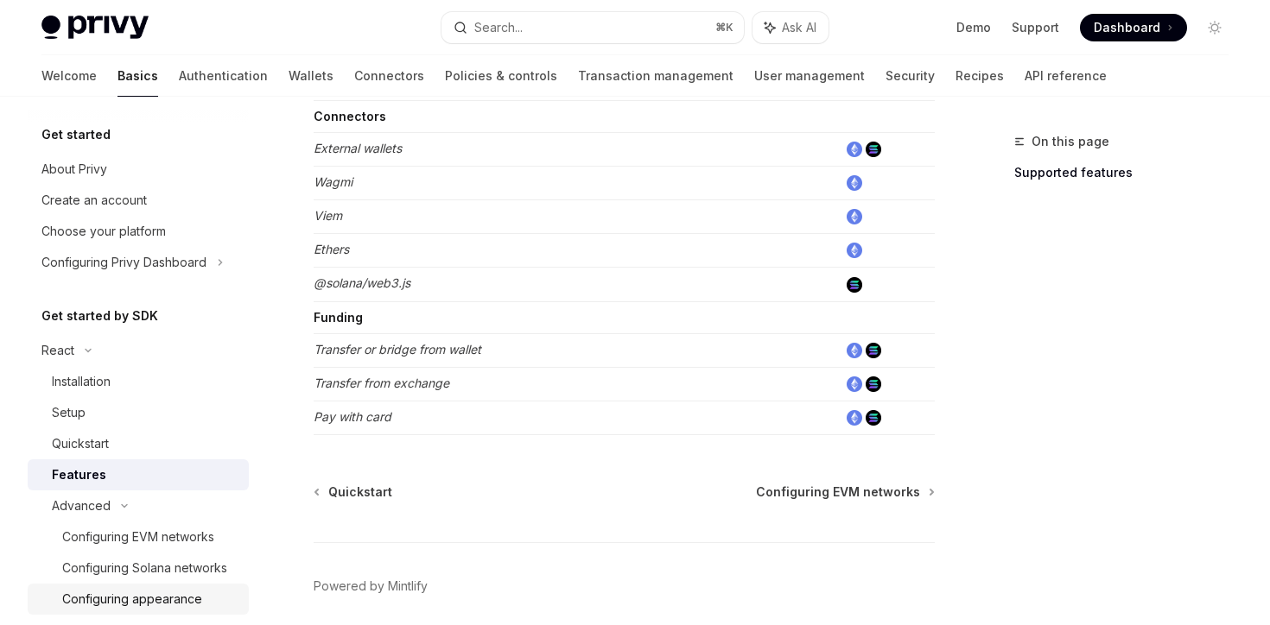
scroll to position [1111, 0]
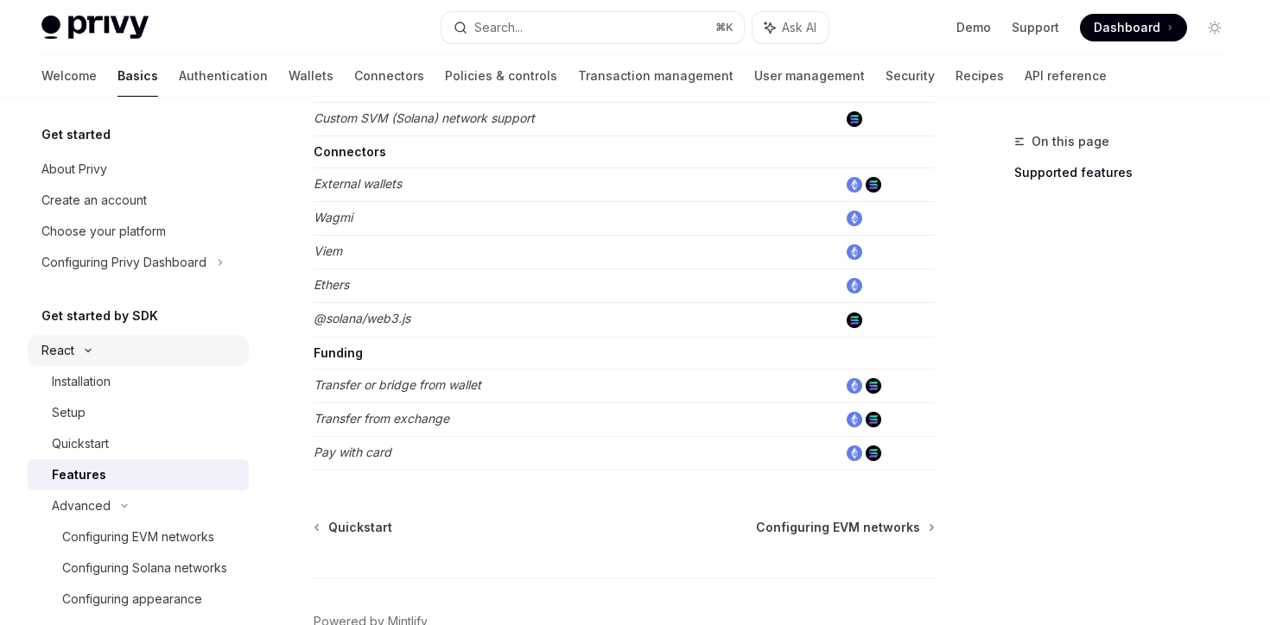
click at [169, 358] on div "React" at bounding box center [138, 350] width 221 height 31
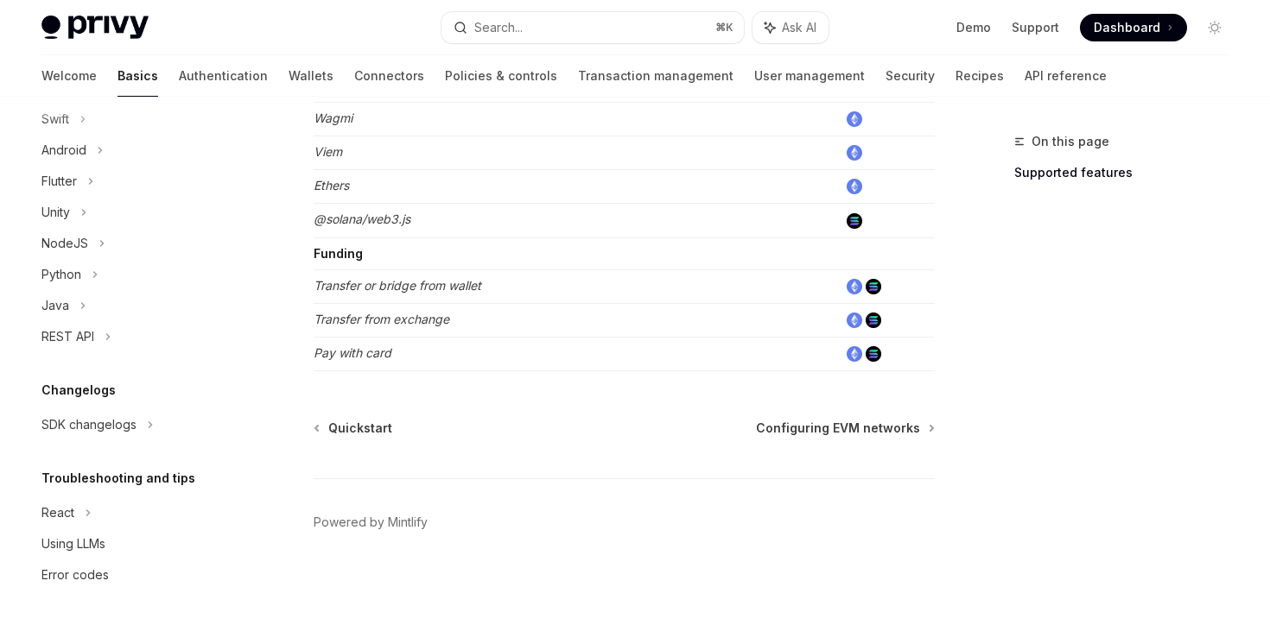
scroll to position [1213, 0]
click at [179, 92] on link "Authentication" at bounding box center [223, 75] width 89 height 41
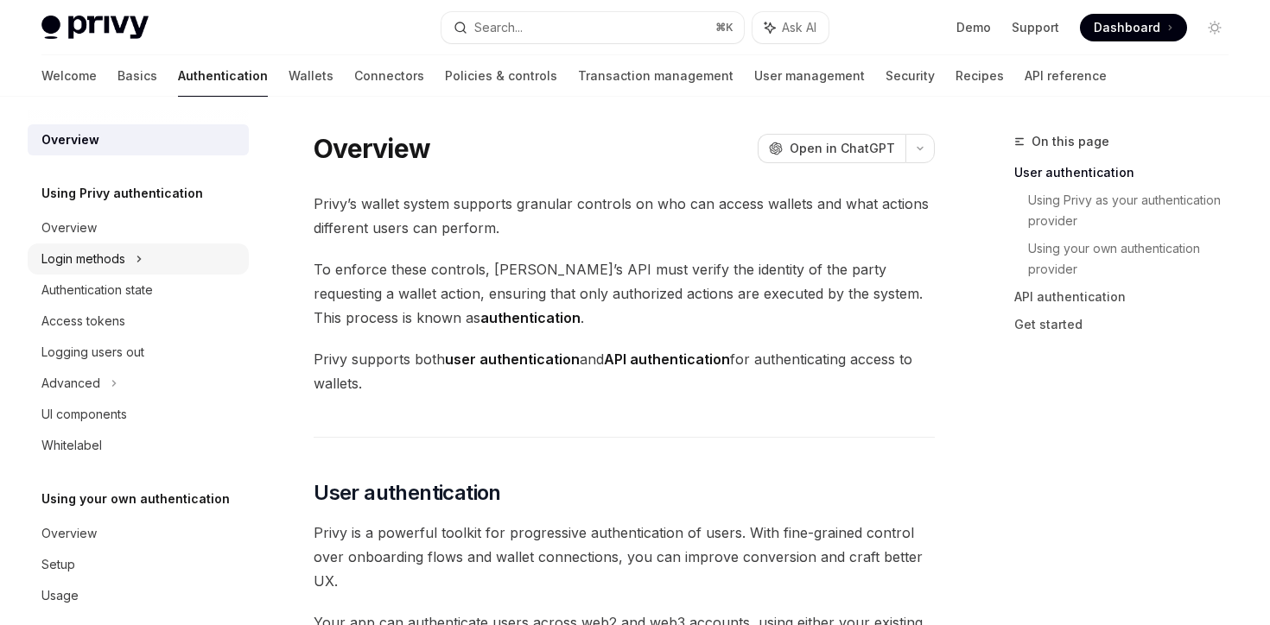
click at [142, 267] on icon at bounding box center [139, 259] width 7 height 21
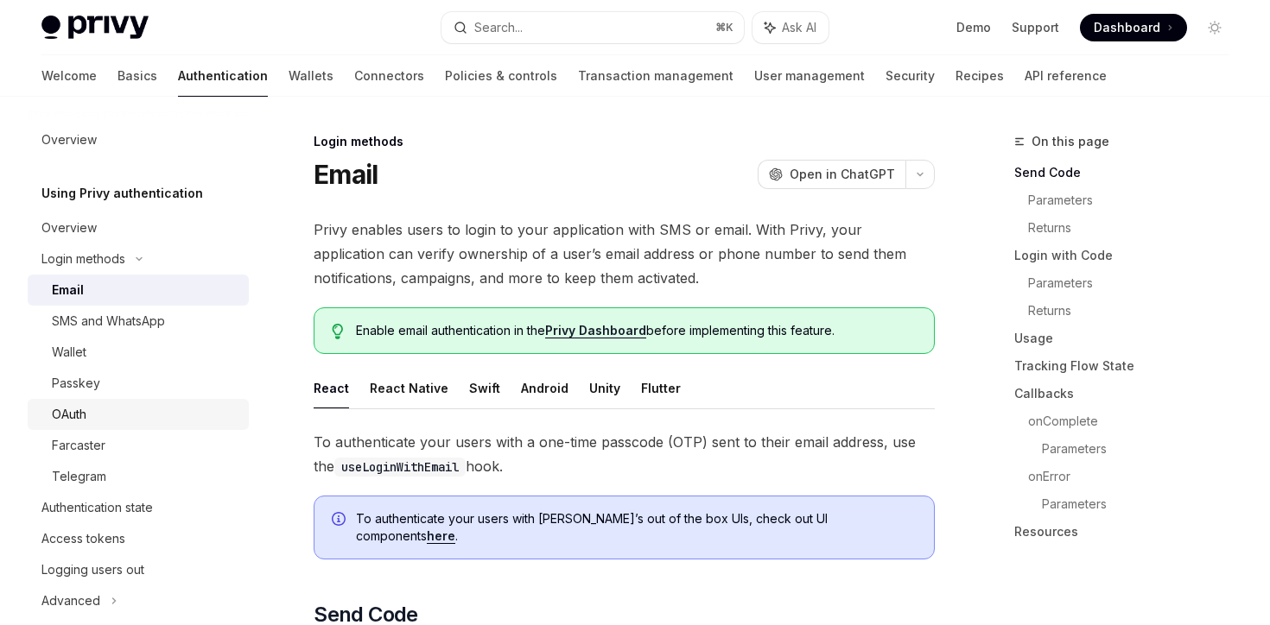
click at [109, 421] on div "OAuth" at bounding box center [145, 414] width 187 height 21
type textarea "*"
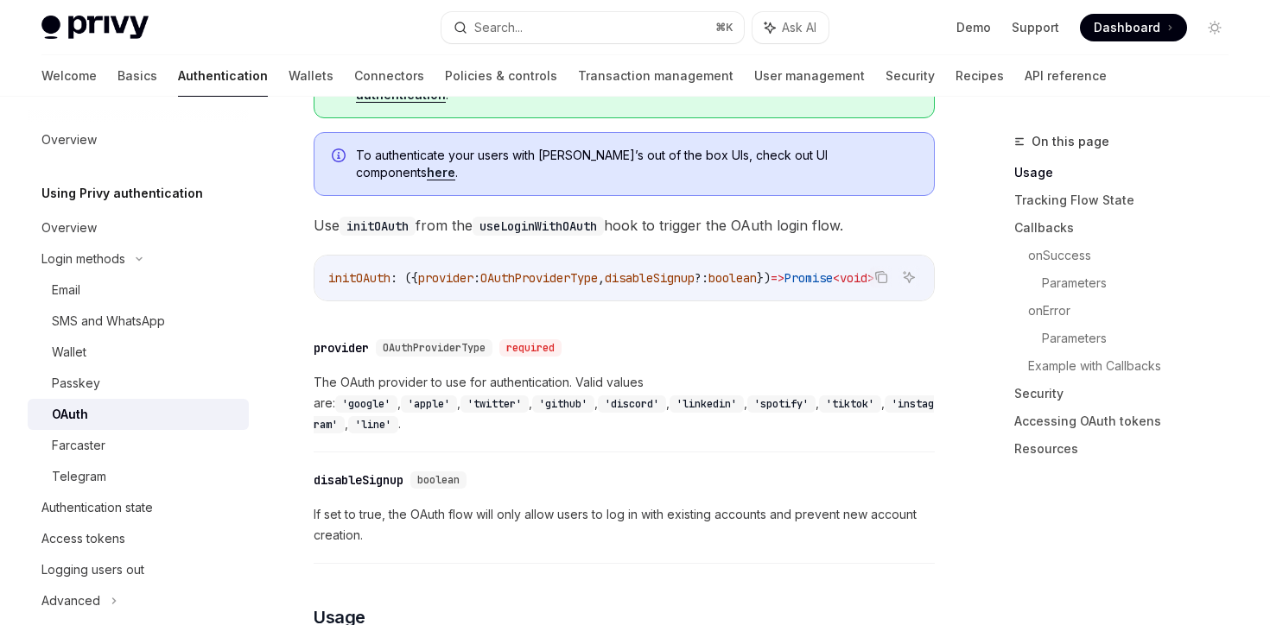
scroll to position [568, 0]
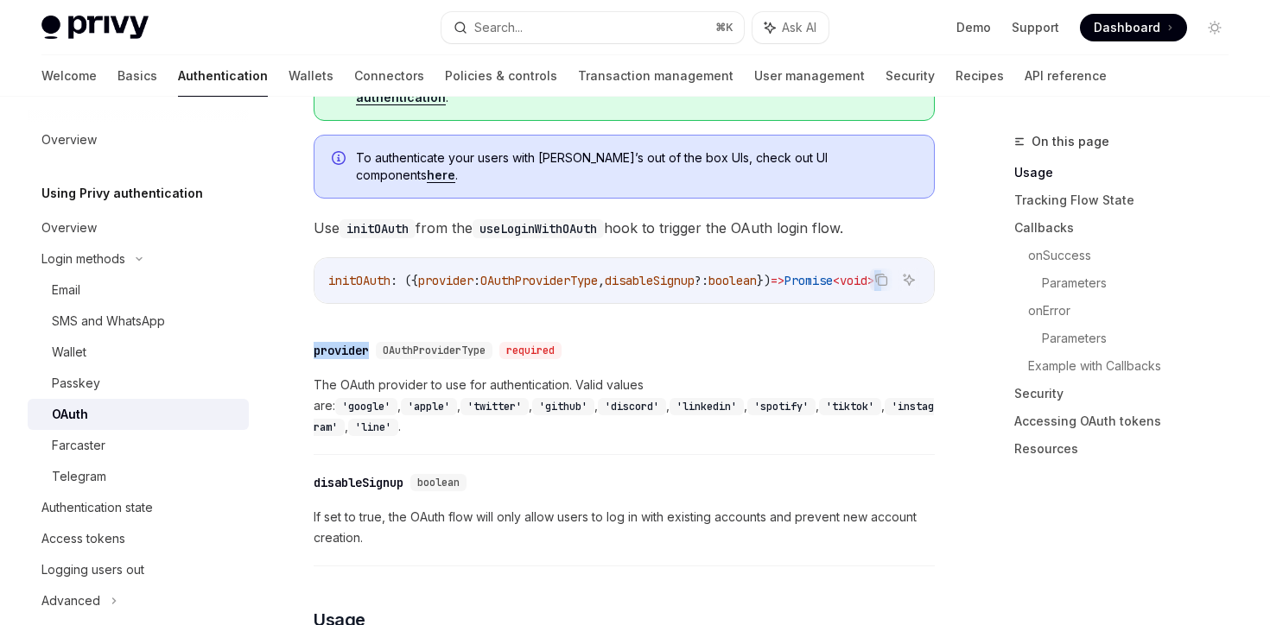
drag, startPoint x: 756, startPoint y: 295, endPoint x: 581, endPoint y: 301, distance: 175.5
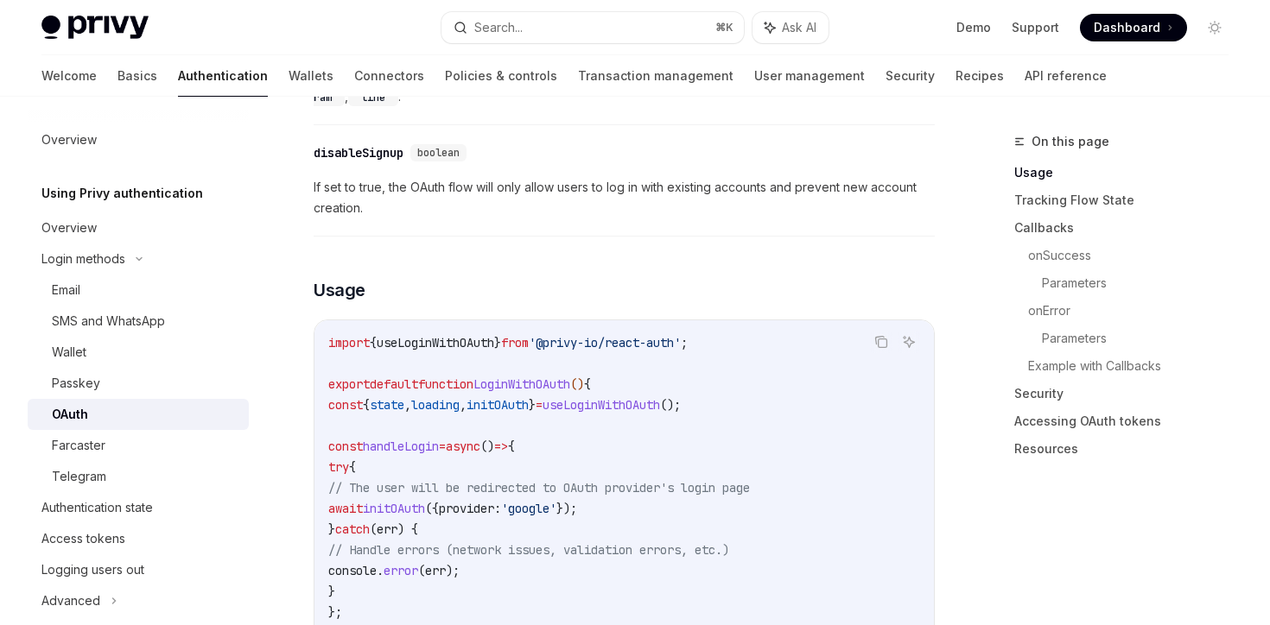
scroll to position [901, 0]
click at [353, 333] on span "import" at bounding box center [348, 341] width 41 height 16
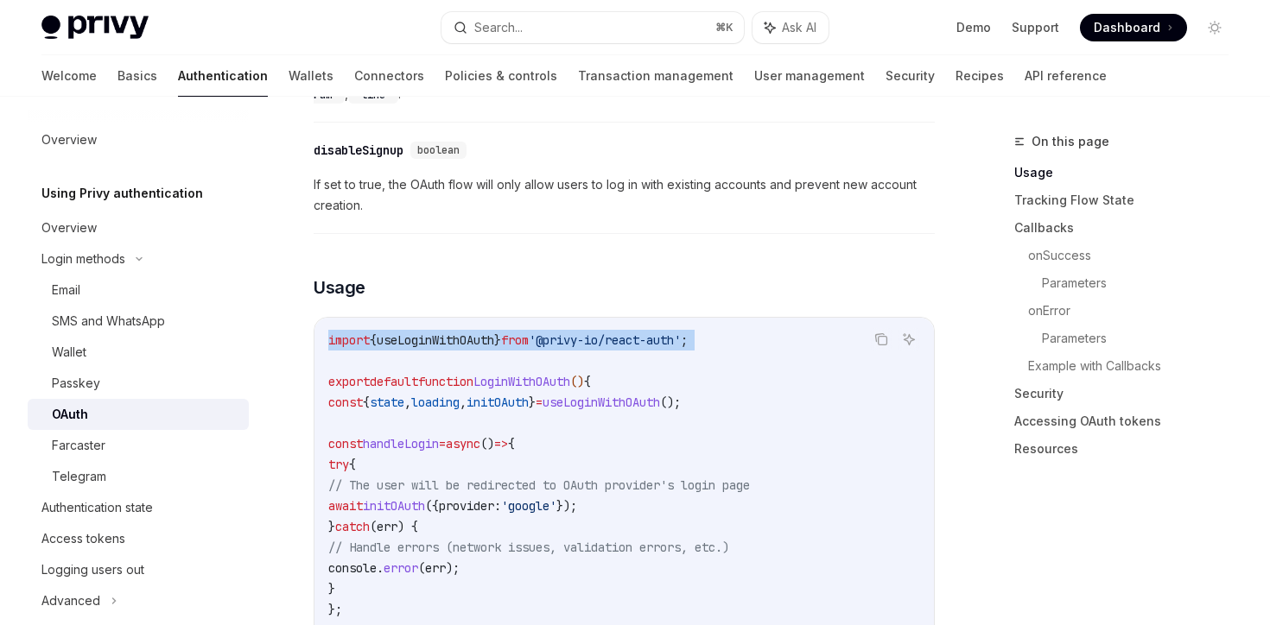
drag, startPoint x: 353, startPoint y: 309, endPoint x: 847, endPoint y: 308, distance: 493.3
click at [848, 330] on code "import { useLoginWithOAuth } from '@privy-io/react-auth' ; export default funct…" at bounding box center [624, 568] width 592 height 477
copy code "import { useLoginWithOAuth } from '@privy-io/react-auth' ;"
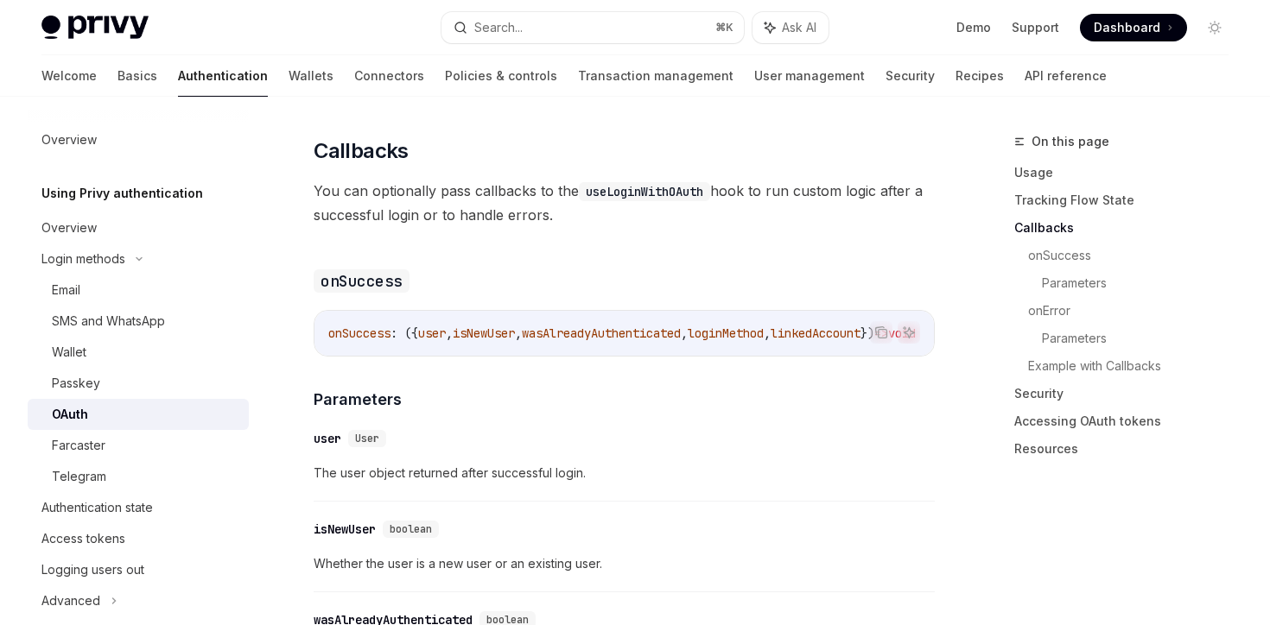
scroll to position [0, 0]
click at [637, 179] on span "You can optionally pass callbacks to the useLoginWithOAuth hook to run custom l…" at bounding box center [624, 203] width 621 height 48
click at [633, 182] on code "useLoginWithOAuth" at bounding box center [644, 191] width 131 height 19
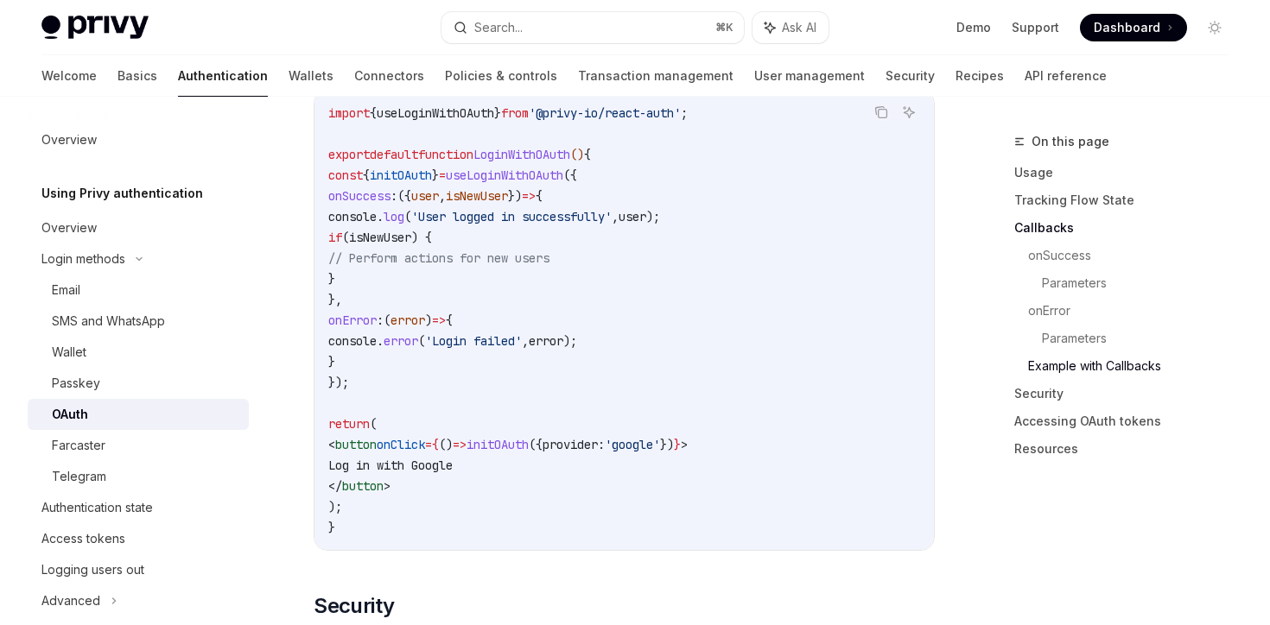
scroll to position [3211, 0]
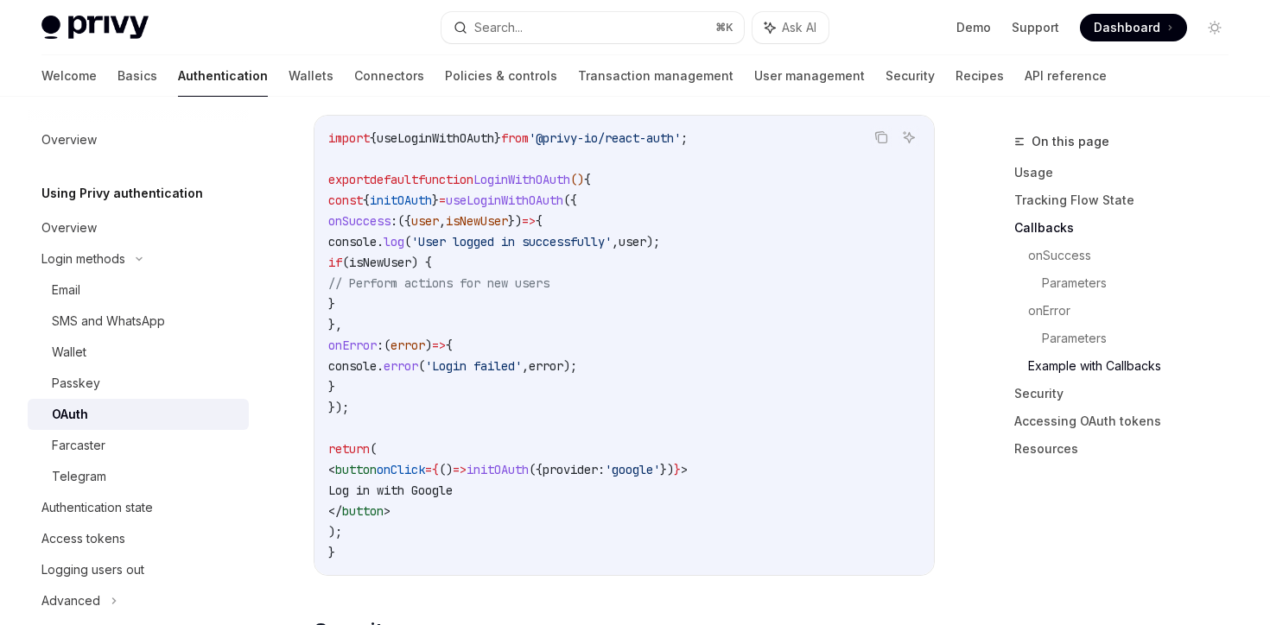
click at [597, 186] on code "import { useLoginWithOAuth } from '@privy-io/react-auth' ; export default funct…" at bounding box center [624, 345] width 592 height 435
drag, startPoint x: 568, startPoint y: 175, endPoint x: 544, endPoint y: 207, distance: 40.1
click at [544, 207] on code "import { useLoginWithOAuth } from '@privy-io/react-auth' ; export default funct…" at bounding box center [624, 345] width 592 height 435
click at [561, 193] on span "useLoginWithOAuth" at bounding box center [504, 201] width 117 height 16
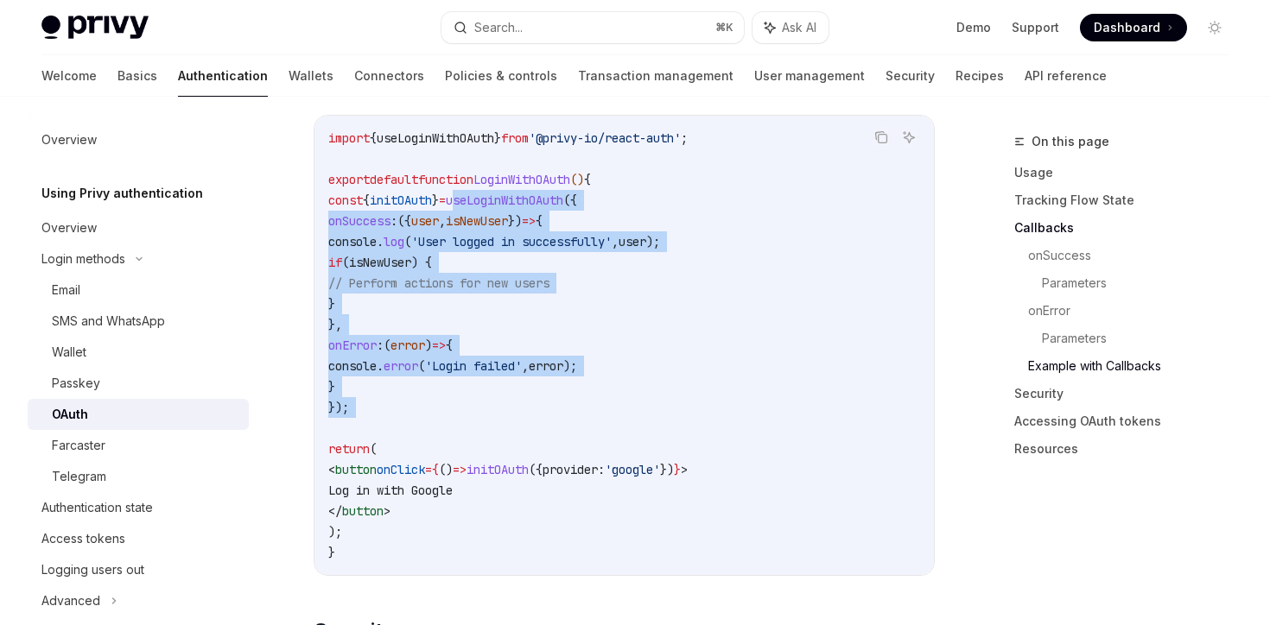
drag, startPoint x: 561, startPoint y: 174, endPoint x: 492, endPoint y: 375, distance: 212.8
click at [492, 375] on code "import { useLoginWithOAuth } from '@privy-io/react-auth' ; export default funct…" at bounding box center [624, 345] width 592 height 435
copy code "useLoginWithOAuth ({ onSuccess : ({ user , isNewUser }) => { console . log ( 'U…"
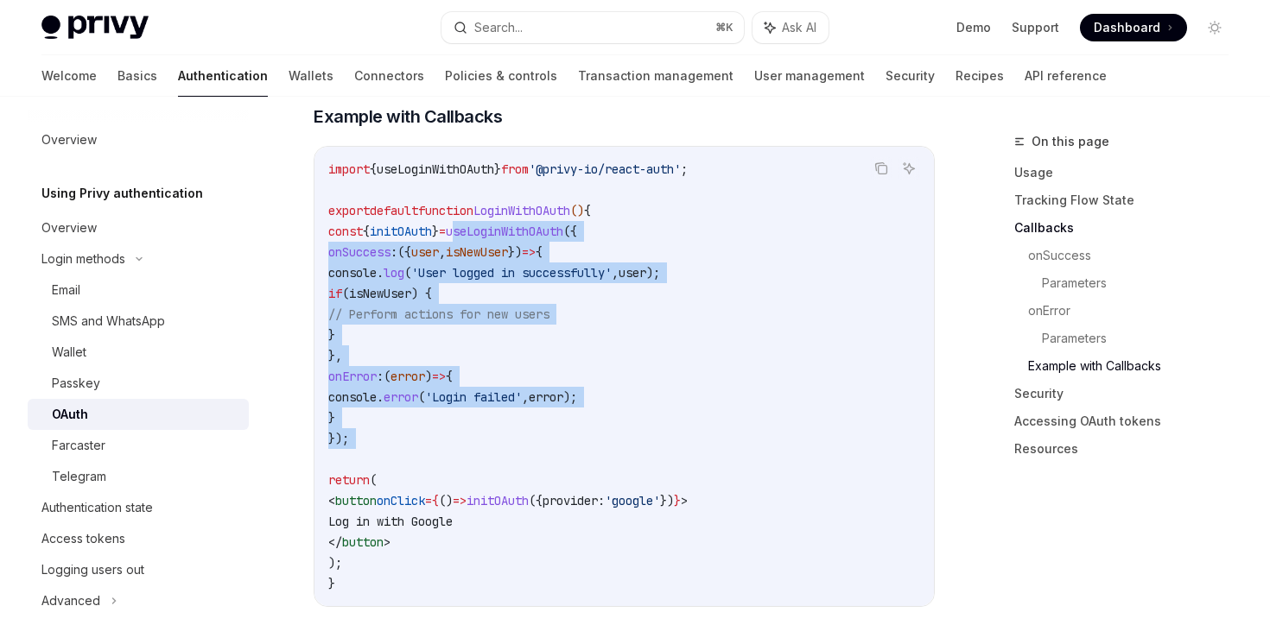
scroll to position [3178, 0]
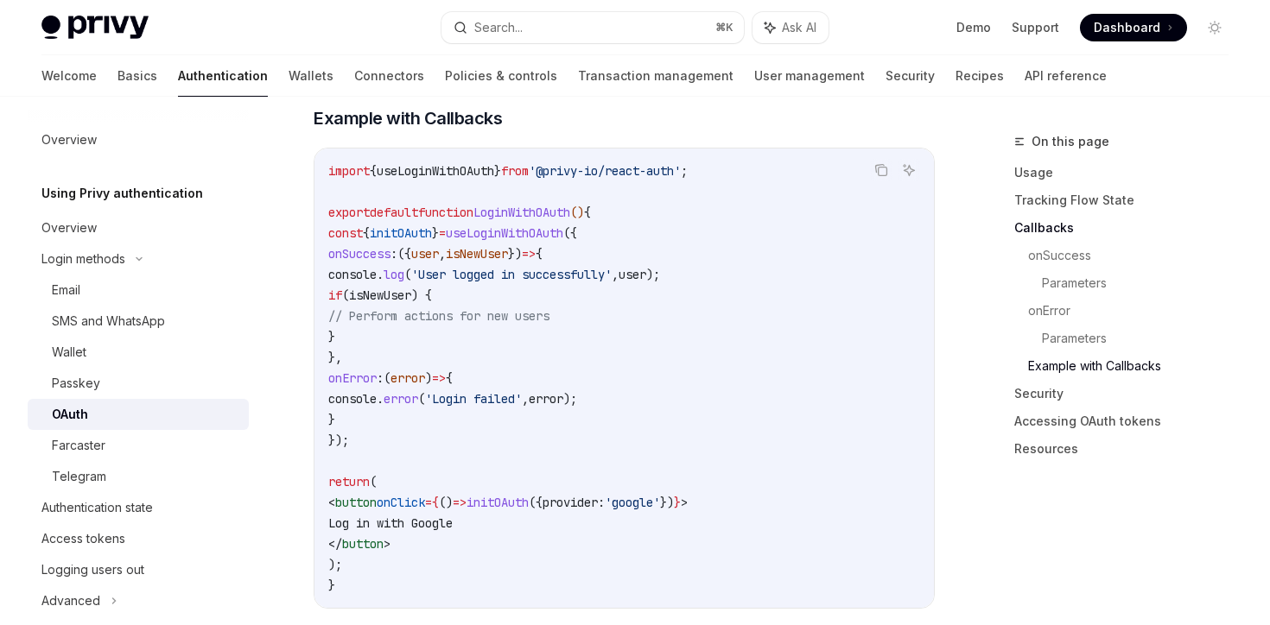
click at [495, 340] on code "import { useLoginWithOAuth } from '@privy-io/react-auth' ; export default funct…" at bounding box center [624, 378] width 592 height 435
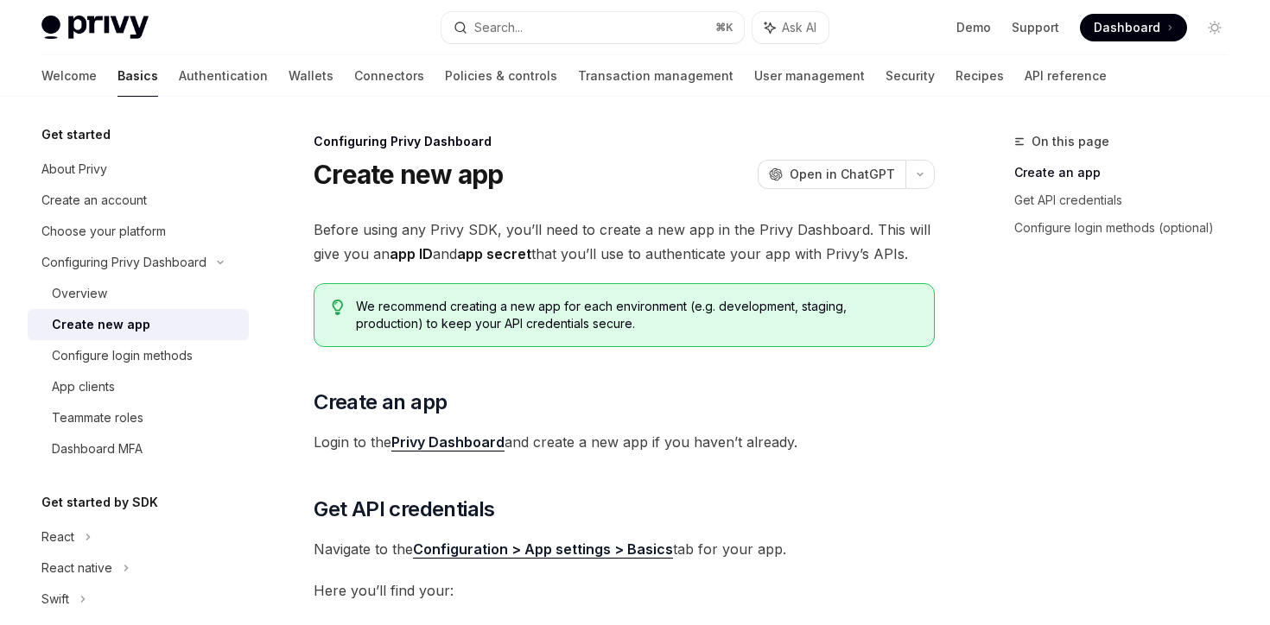
click at [1105, 34] on span "Dashboard" at bounding box center [1127, 27] width 67 height 17
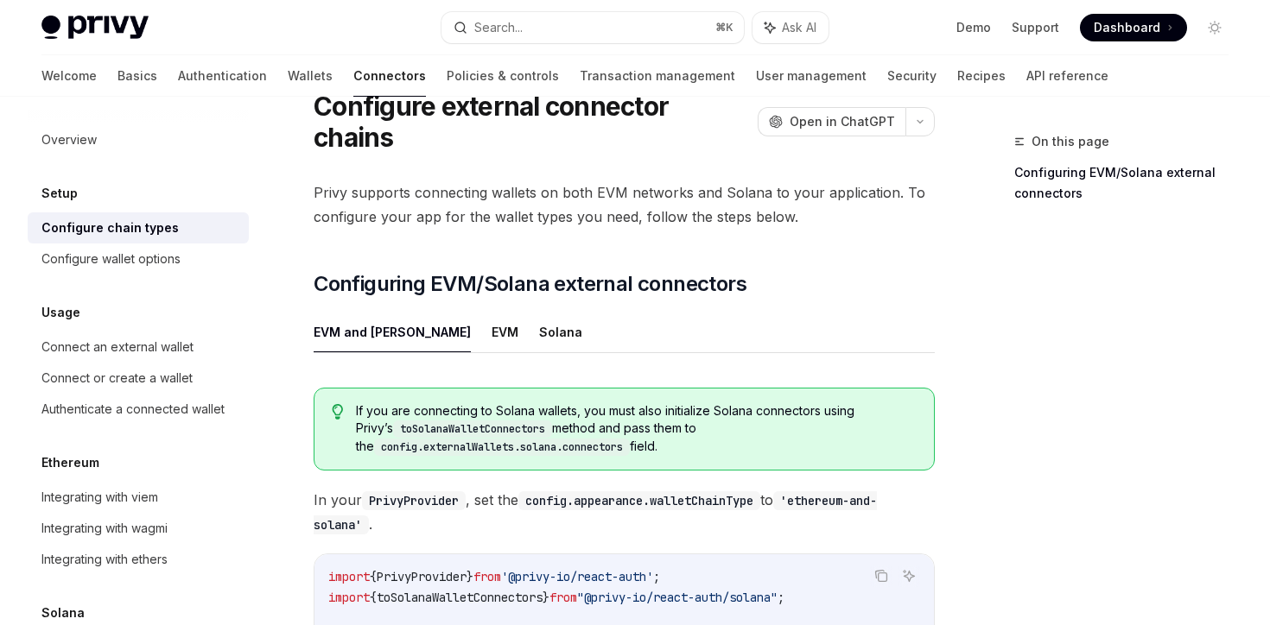
scroll to position [116, 0]
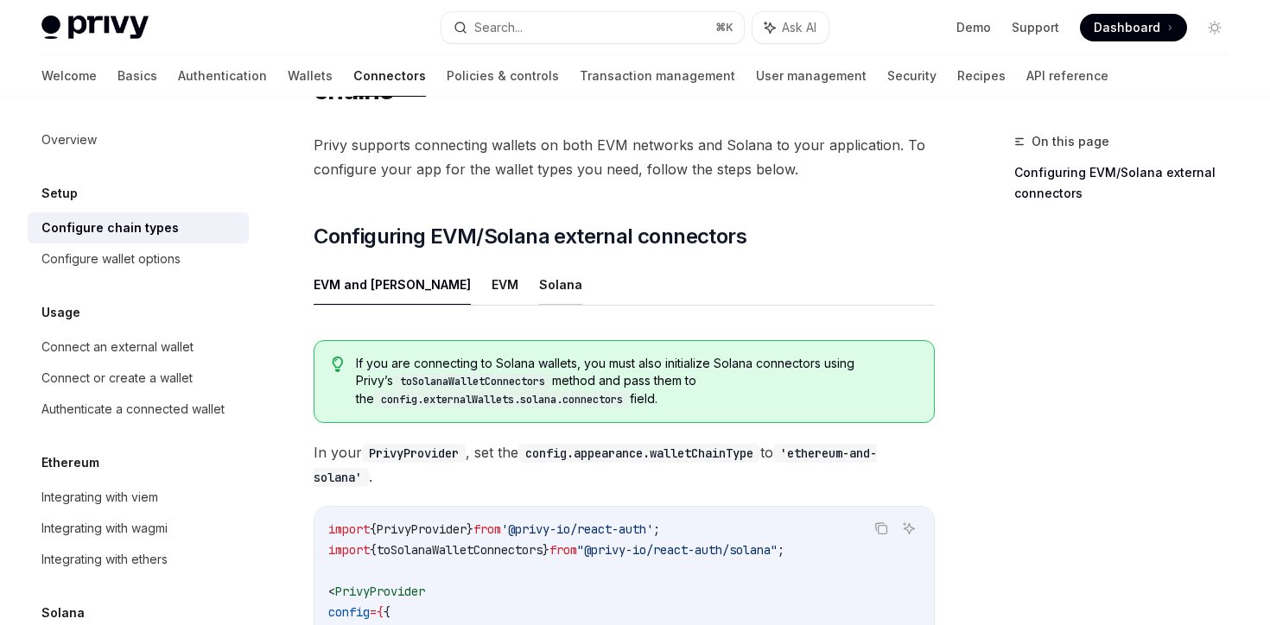
click at [539, 288] on button "Solana" at bounding box center [560, 284] width 43 height 41
type textarea "*"
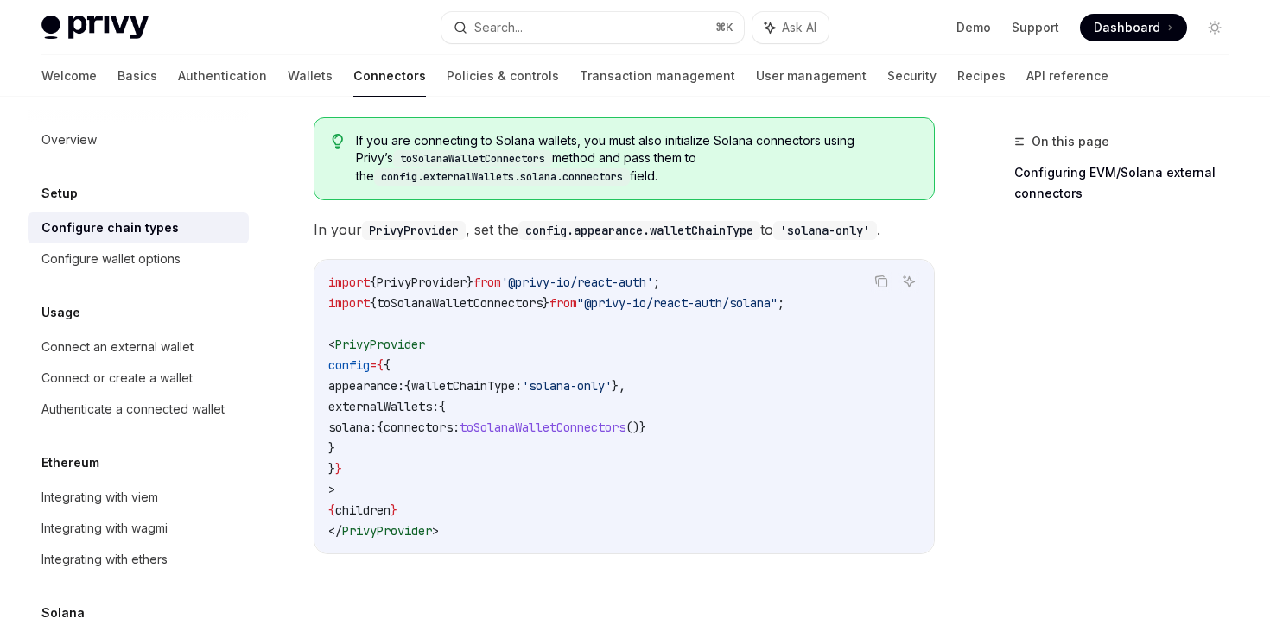
scroll to position [341, 0]
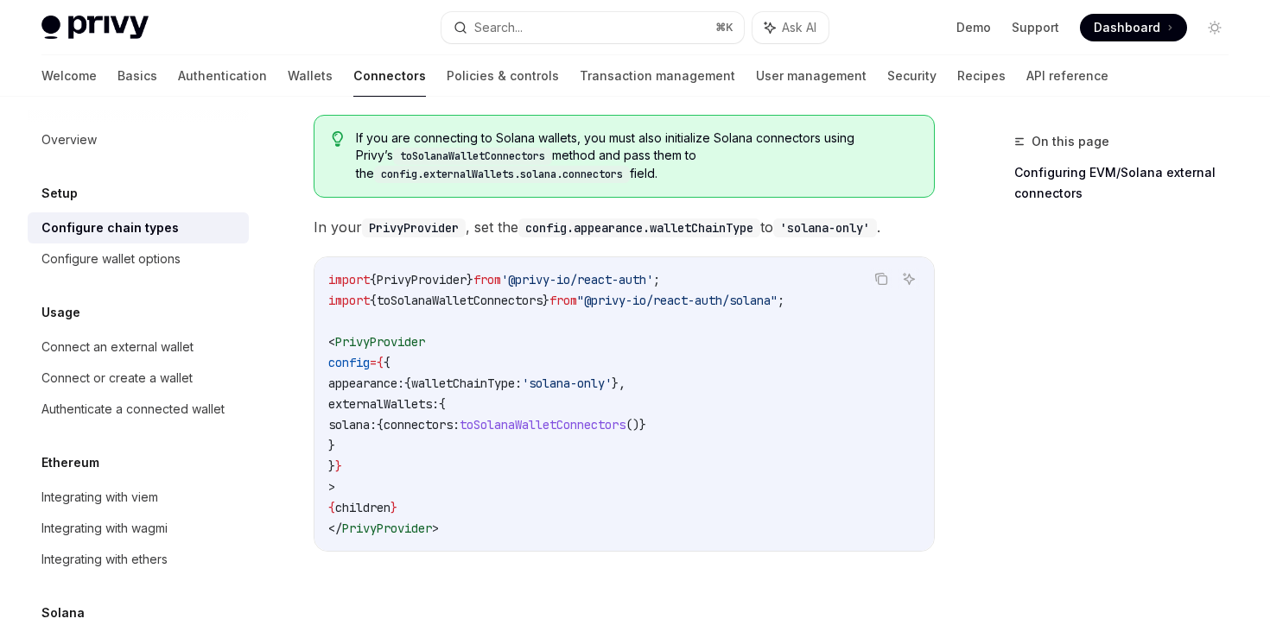
drag, startPoint x: 447, startPoint y: 381, endPoint x: 670, endPoint y: 384, distance: 223.8
click at [625, 384] on span "appearance: { walletChainType: 'solana-only' }," at bounding box center [476, 384] width 297 height 16
copy span "{ walletChainType: 'solana-only' }"
click at [375, 406] on span "externalWallets:" at bounding box center [383, 405] width 111 height 16
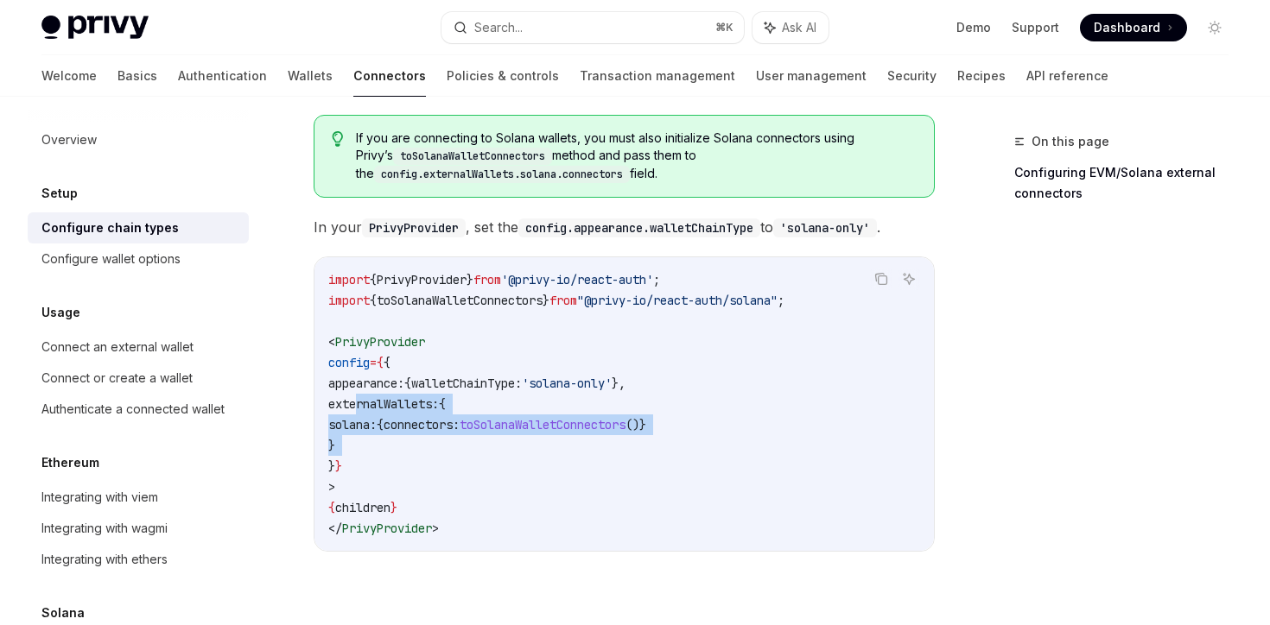
drag, startPoint x: 375, startPoint y: 406, endPoint x: 375, endPoint y: 441, distance: 35.4
click at [375, 441] on code "import { PrivyProvider } from '@privy-io/react-auth' ; import { toSolanaWalletC…" at bounding box center [624, 405] width 592 height 270
copy code "externalWallets: { solana: { connectors: toSolanaWalletConnectors ()} }"
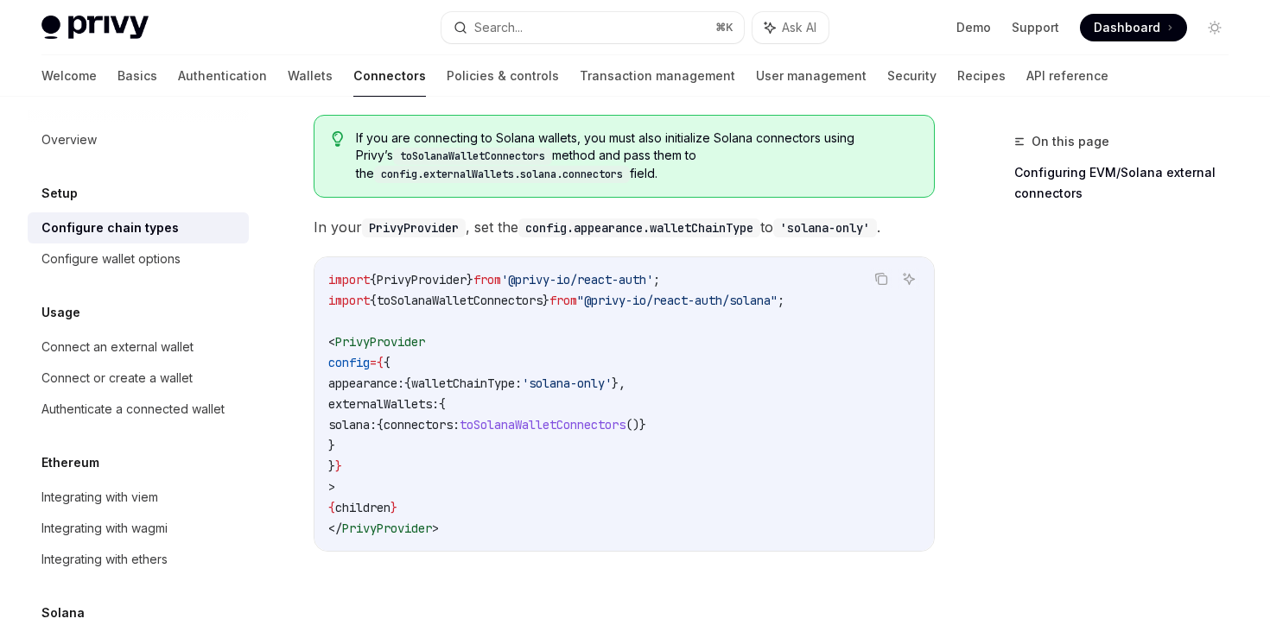
click at [355, 298] on span "import" at bounding box center [348, 301] width 41 height 16
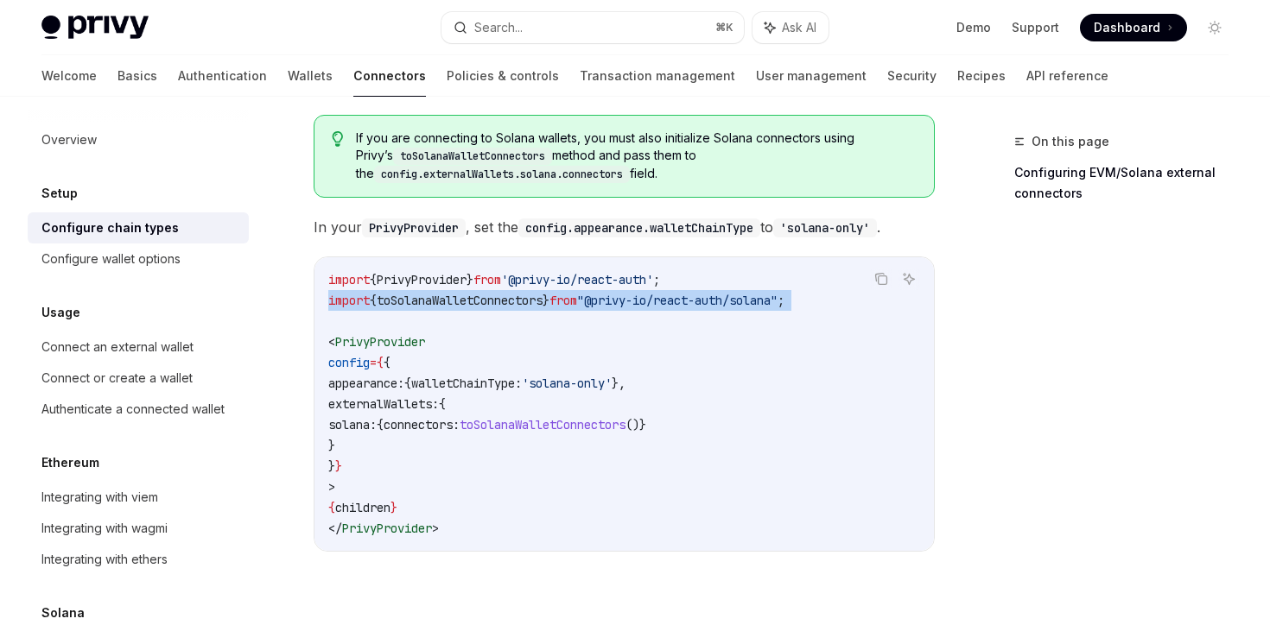
drag, startPoint x: 355, startPoint y: 298, endPoint x: 838, endPoint y: 294, distance: 482.9
click at [838, 294] on code "import { PrivyProvider } from '@privy-io/react-auth' ; import { toSolanaWalletC…" at bounding box center [624, 405] width 592 height 270
copy code "import { toSolanaWalletConnectors } from "@privy-io/react-auth/solana" ;"
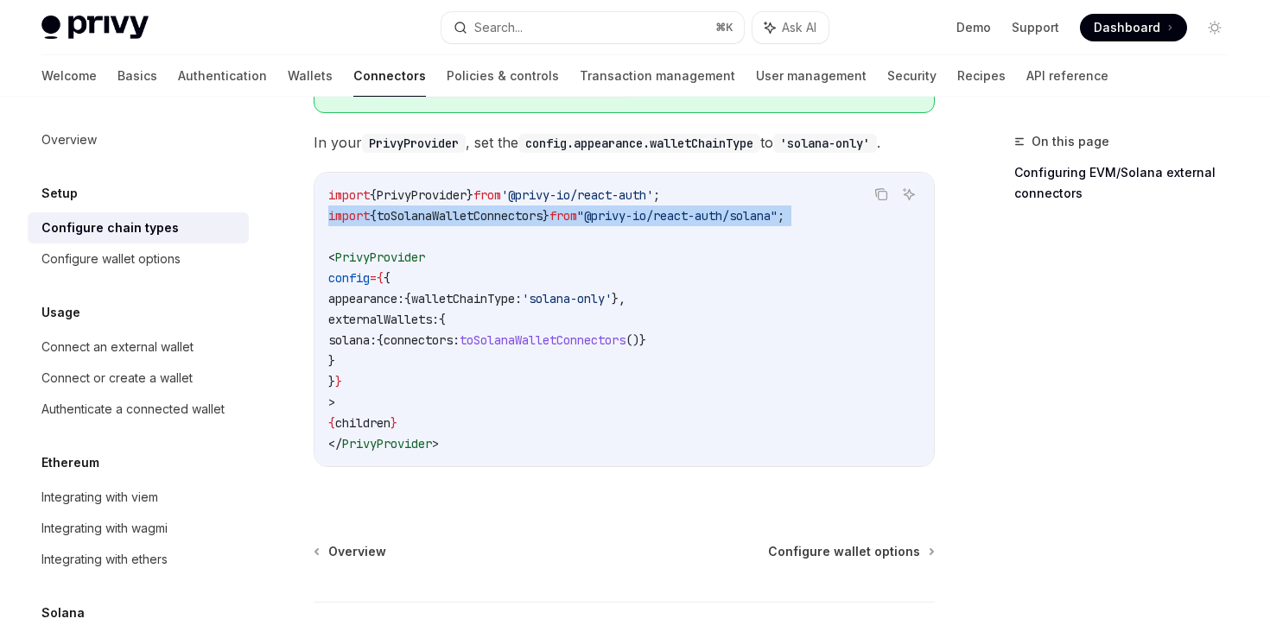
scroll to position [431, 0]
